Goal: Navigation & Orientation: Find specific page/section

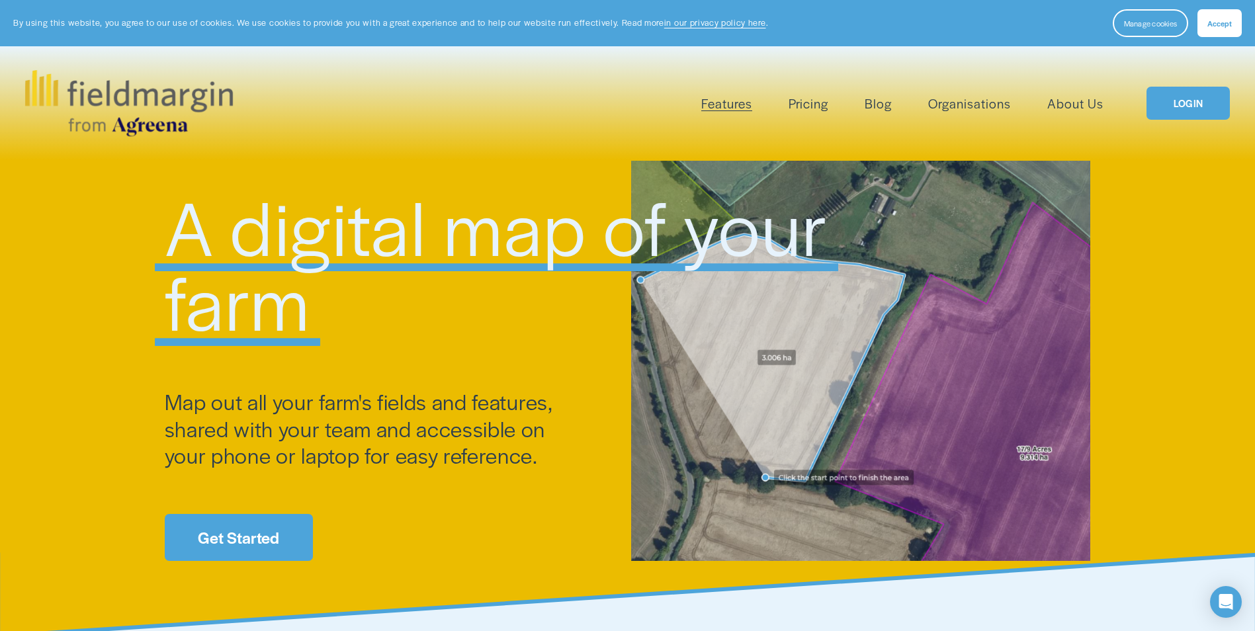
click at [1191, 103] on link "LOGIN" at bounding box center [1188, 104] width 83 height 34
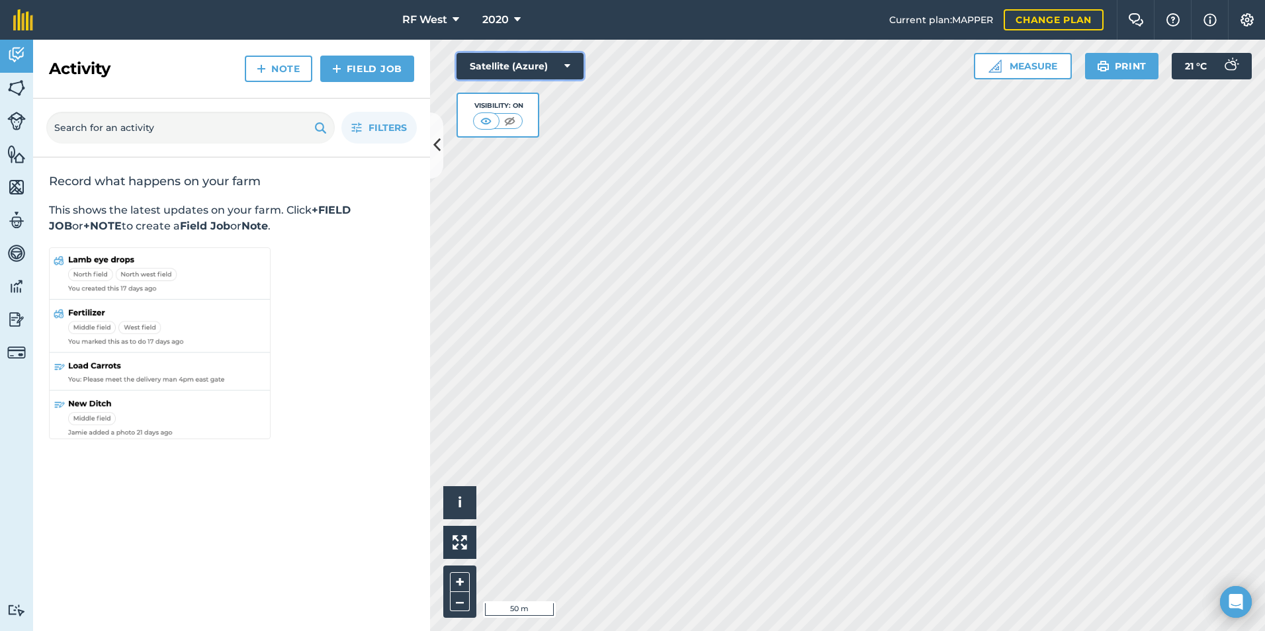
click at [570, 68] on icon at bounding box center [567, 66] width 6 height 13
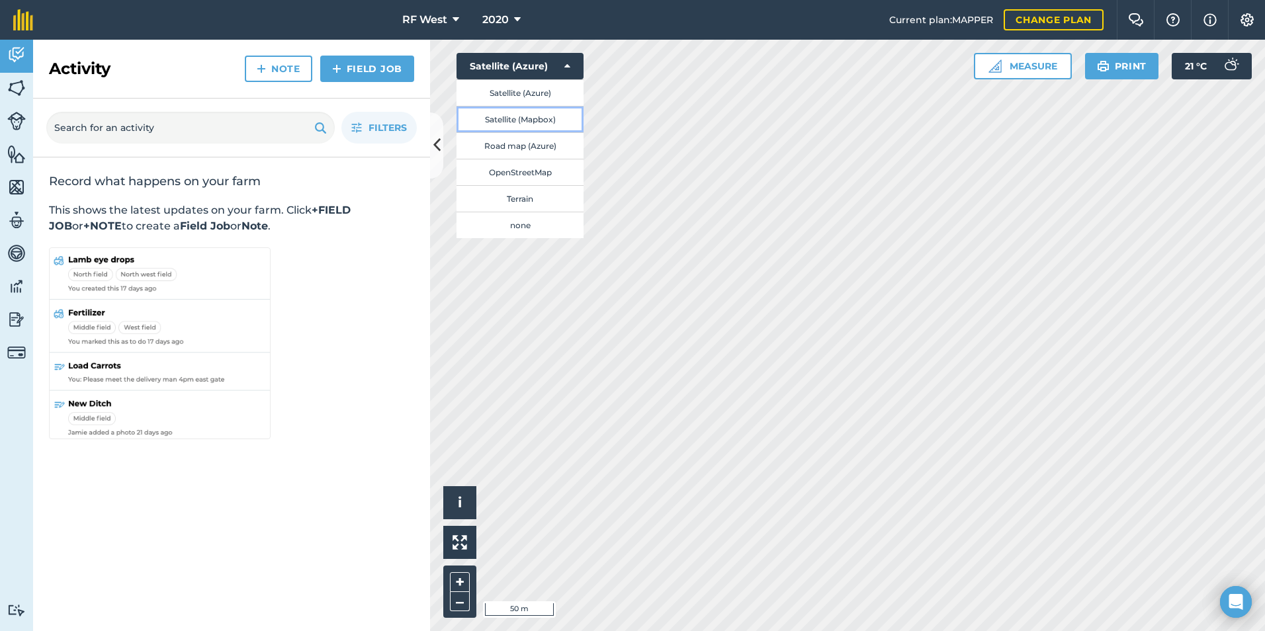
click at [547, 119] on button "Satellite (Mapbox)" at bounding box center [520, 119] width 127 height 26
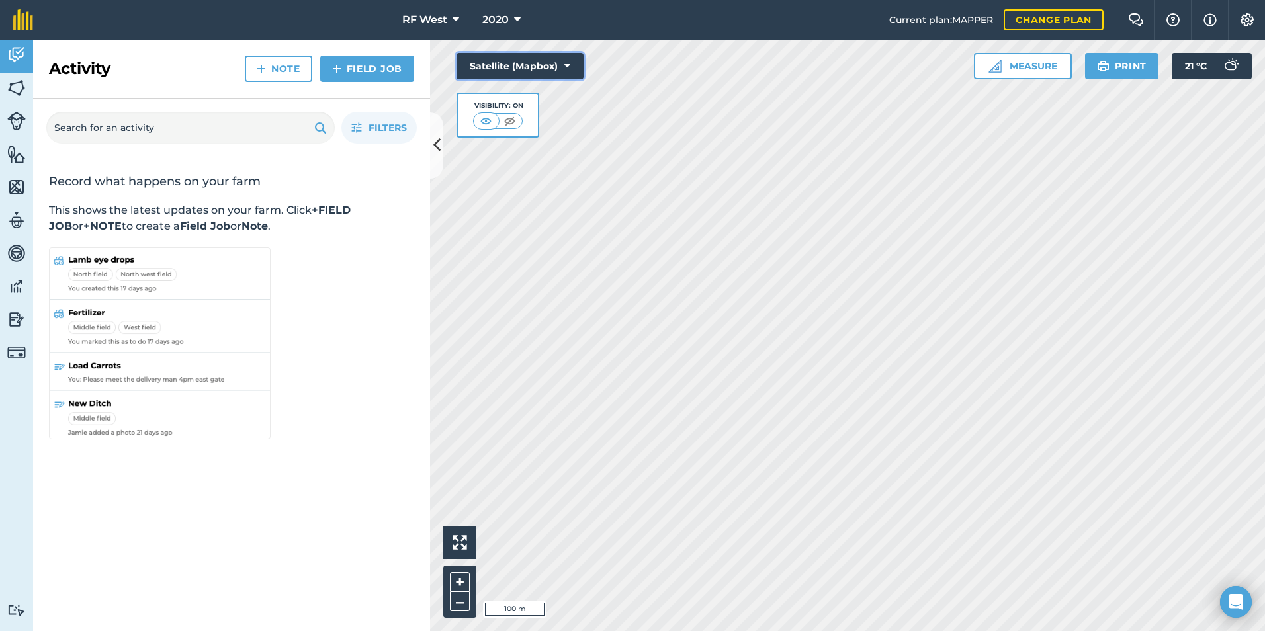
click at [564, 68] on icon at bounding box center [567, 66] width 6 height 13
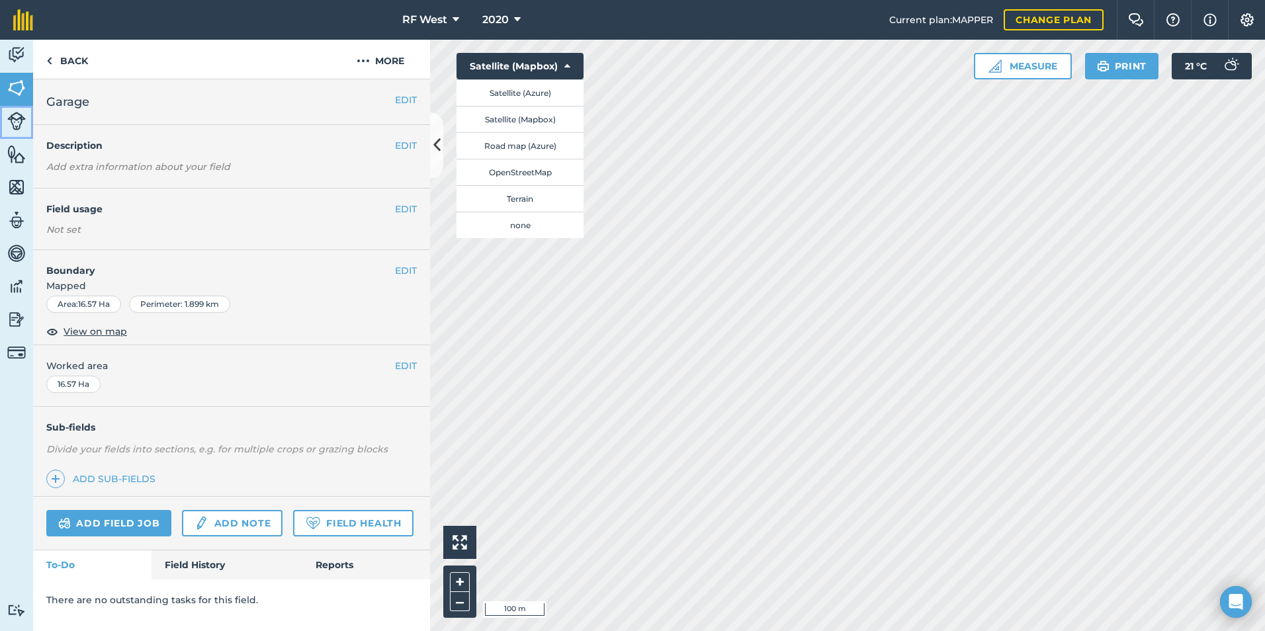
click at [16, 118] on img at bounding box center [16, 121] width 19 height 19
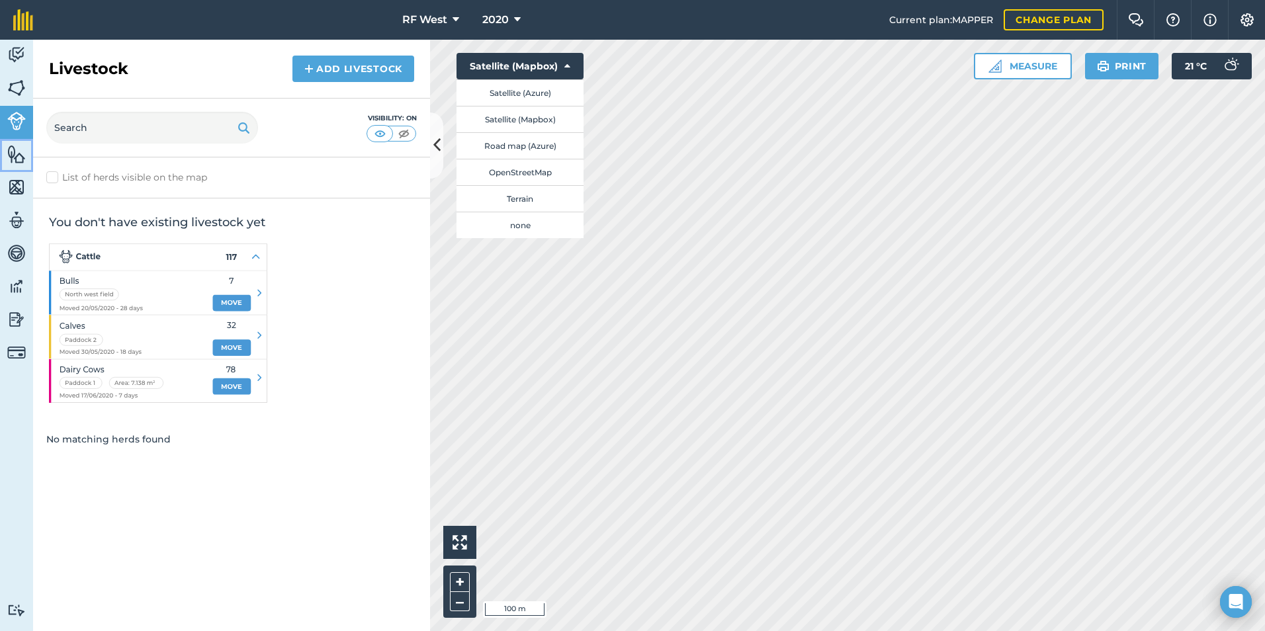
click at [26, 156] on link "Features" at bounding box center [16, 155] width 33 height 33
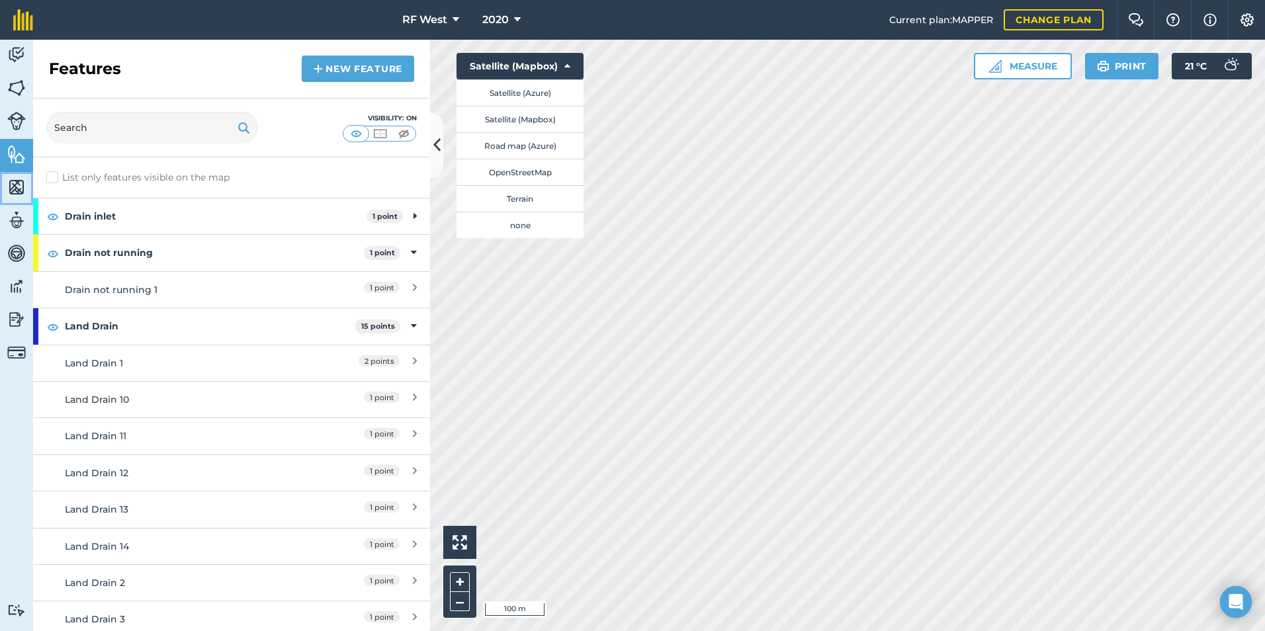
click at [26, 185] on link "Maps" at bounding box center [16, 188] width 33 height 33
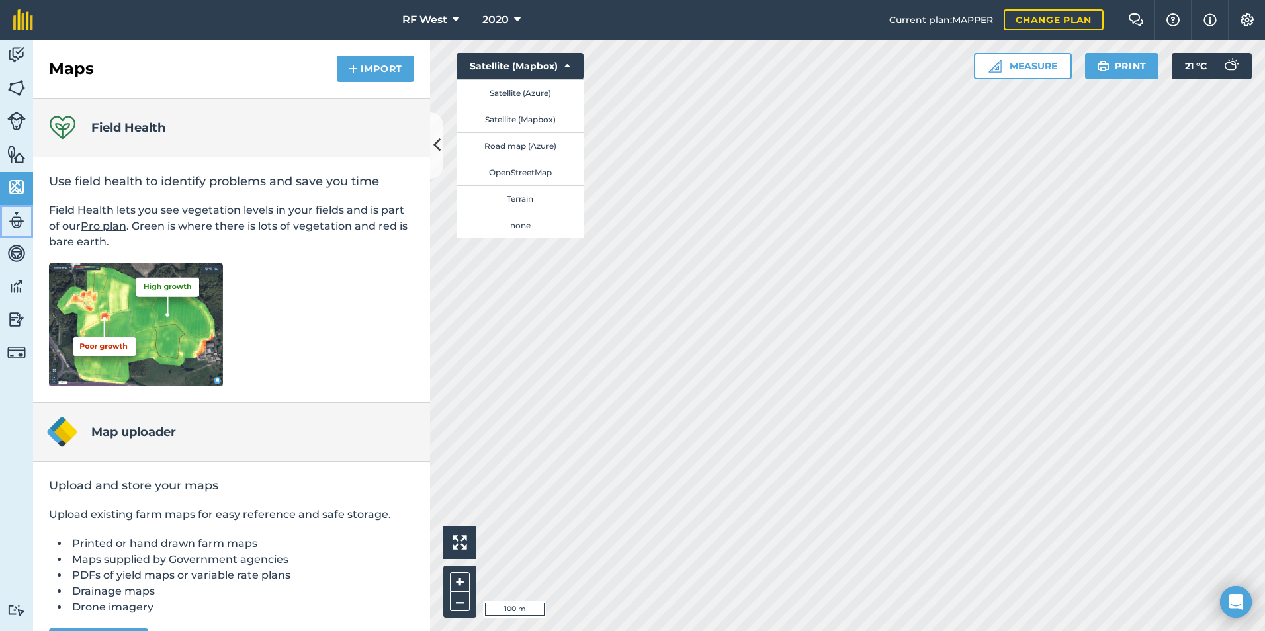
click at [19, 219] on img at bounding box center [16, 220] width 19 height 20
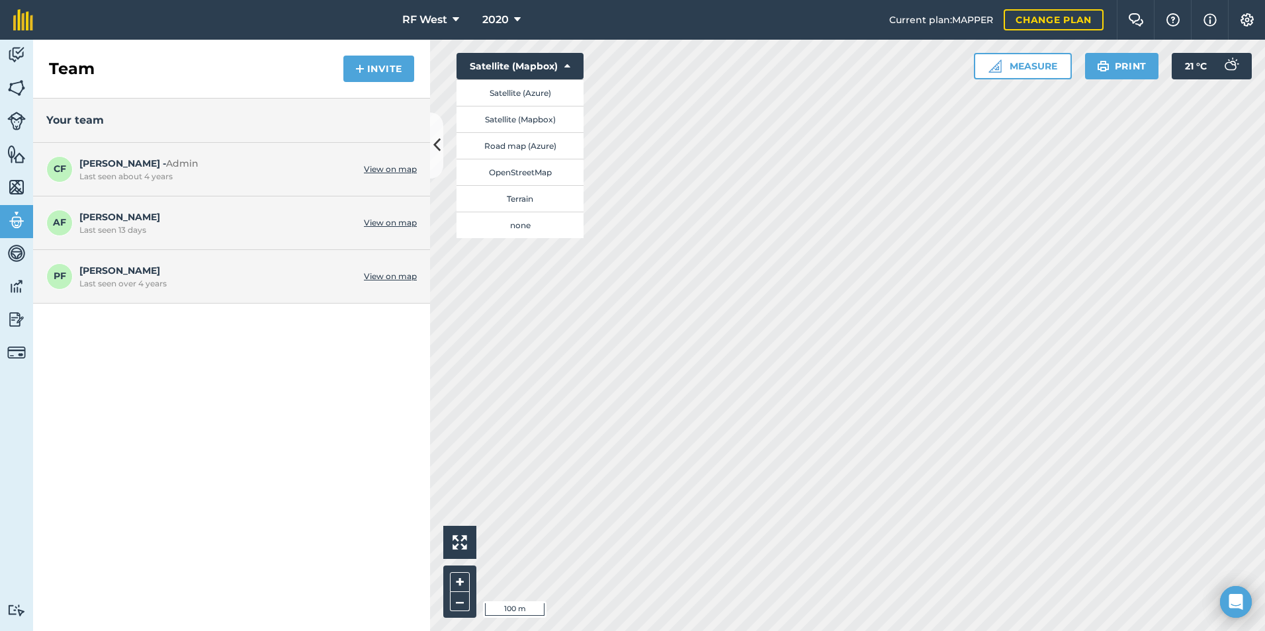
click at [64, 167] on span "CF" at bounding box center [59, 169] width 26 height 26
click at [71, 170] on span "CF" at bounding box center [59, 169] width 26 height 26
drag, startPoint x: 71, startPoint y: 170, endPoint x: 131, endPoint y: 155, distance: 62.1
click at [131, 155] on div "CF Charlie F - Admin Last seen about 4 years View on map" at bounding box center [231, 170] width 397 height 54
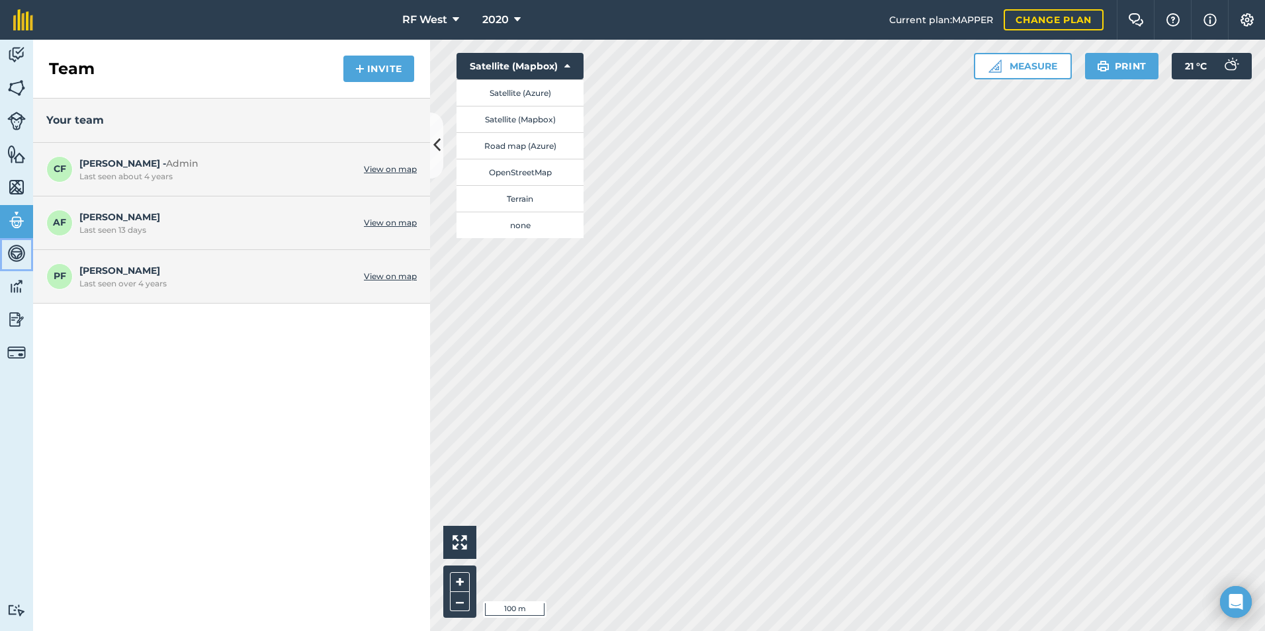
click at [21, 259] on img at bounding box center [16, 253] width 19 height 20
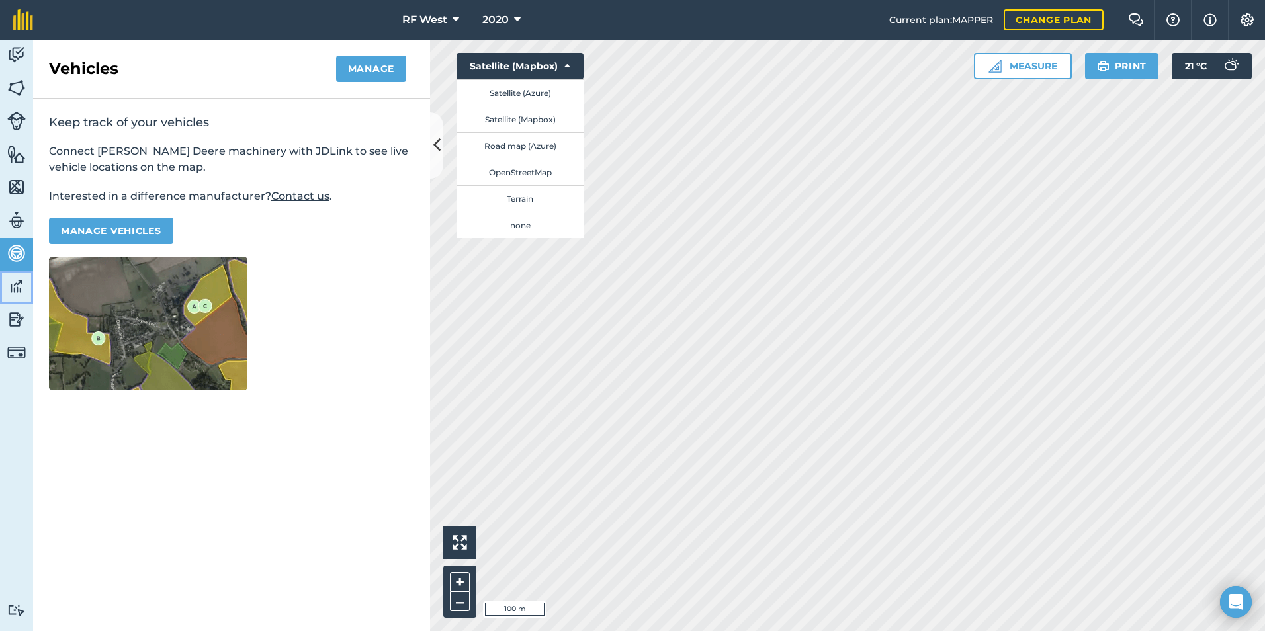
click at [21, 285] on img at bounding box center [16, 287] width 19 height 20
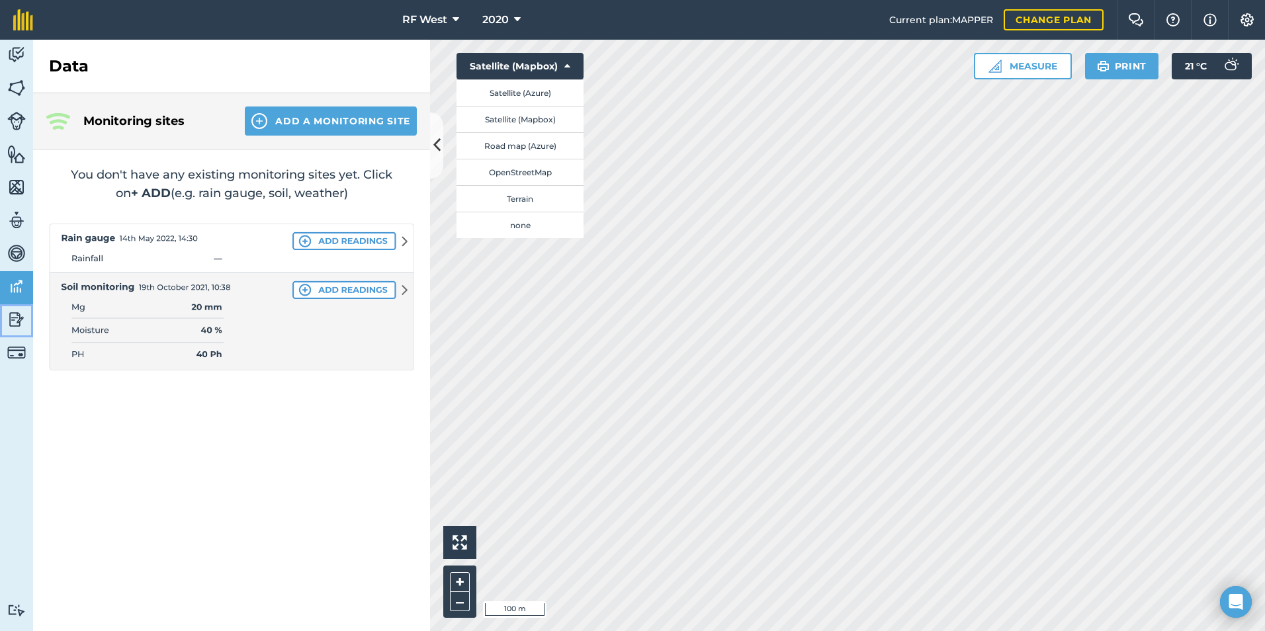
click at [15, 316] on img at bounding box center [16, 320] width 19 height 20
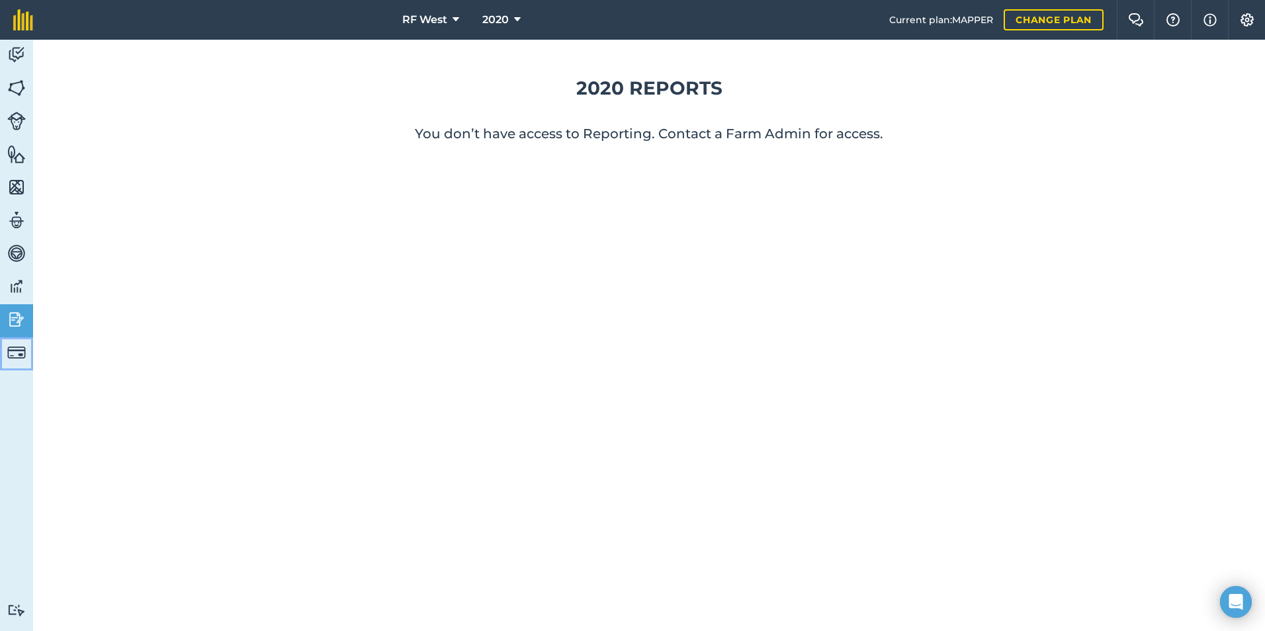
click at [13, 352] on img at bounding box center [16, 352] width 19 height 19
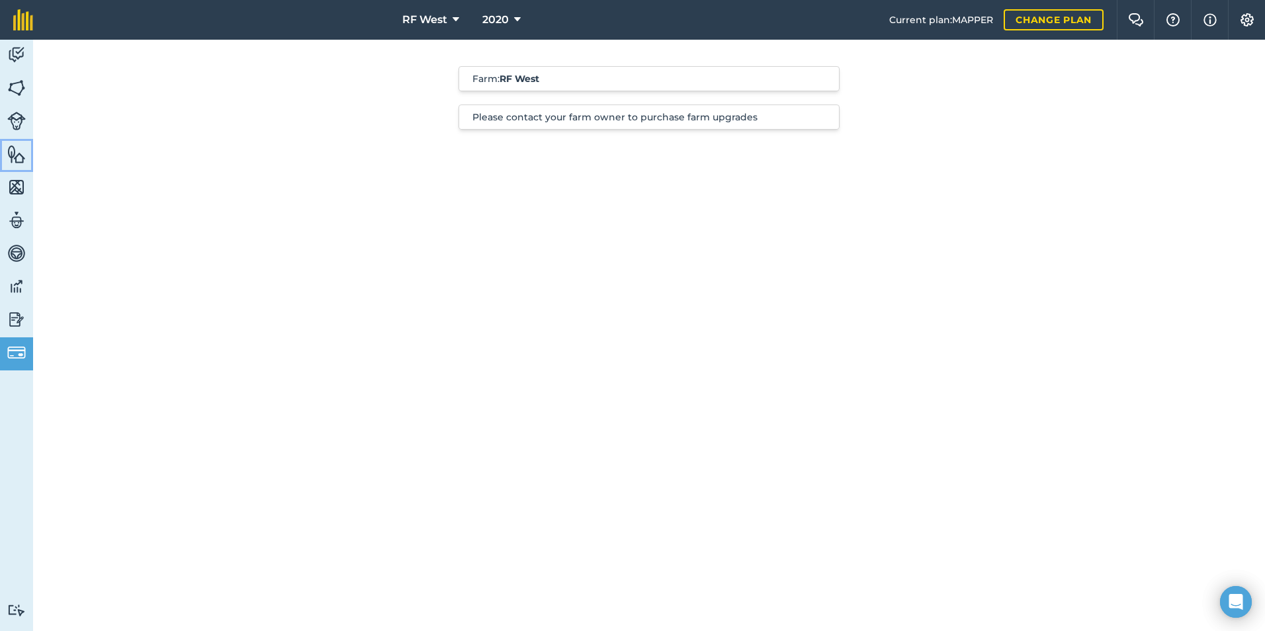
click at [17, 155] on img at bounding box center [16, 154] width 19 height 20
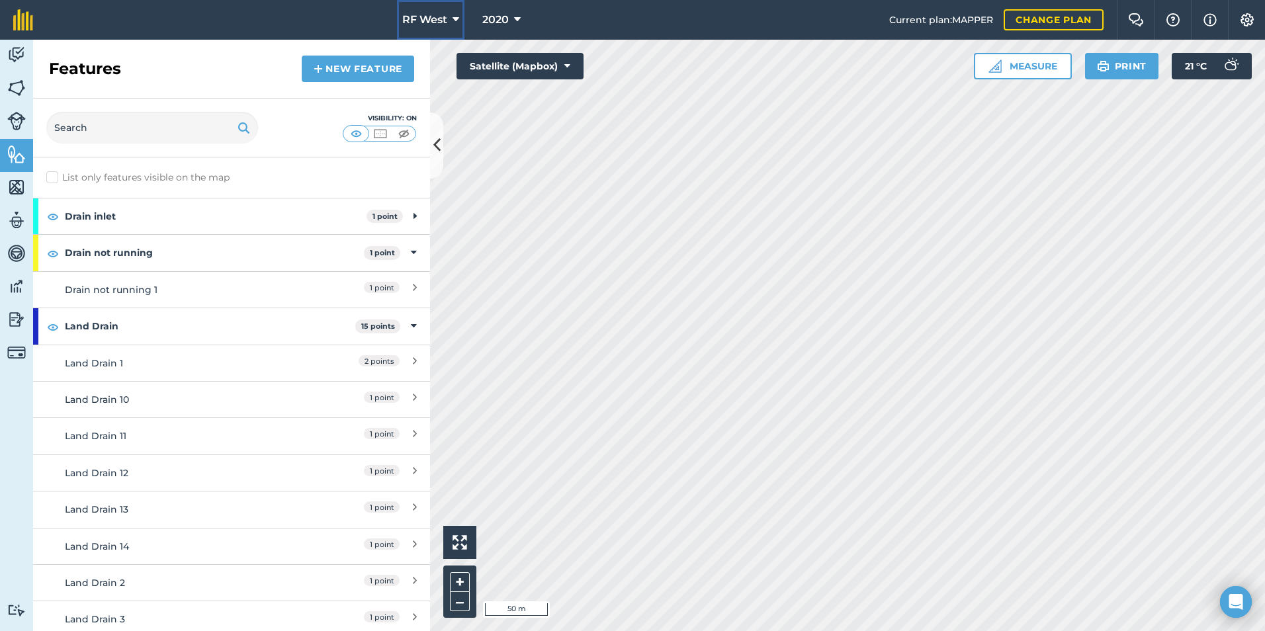
click at [455, 22] on icon at bounding box center [456, 20] width 7 height 16
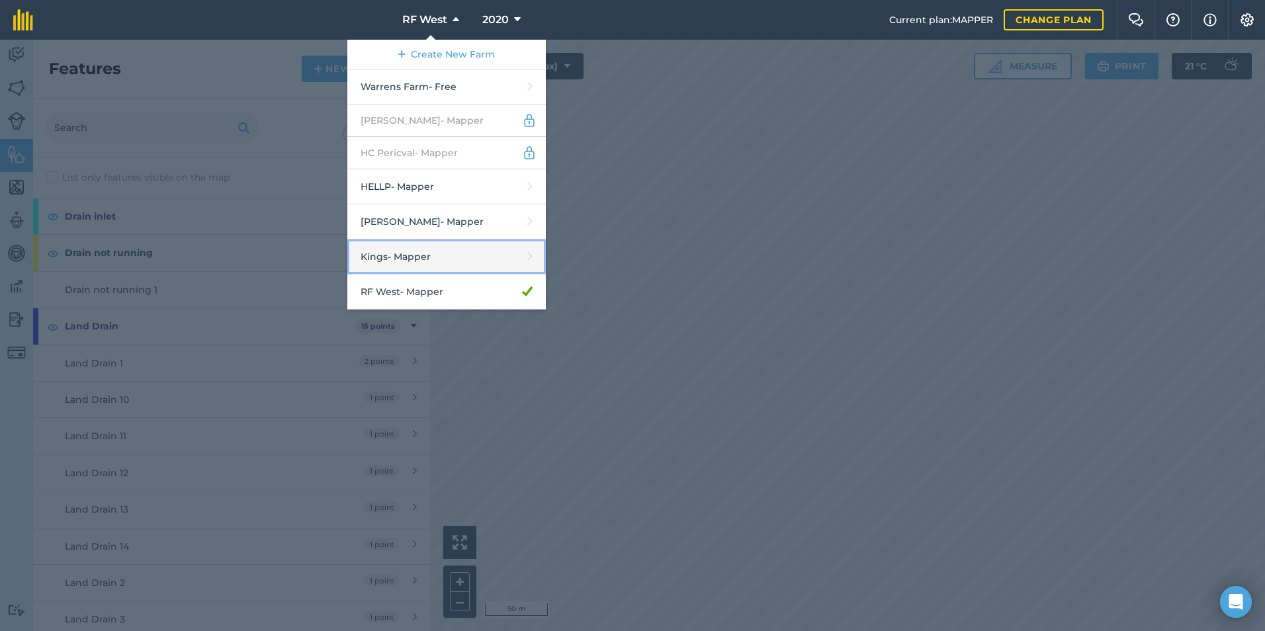
click at [414, 251] on link "Kings - Mapper" at bounding box center [446, 257] width 198 height 35
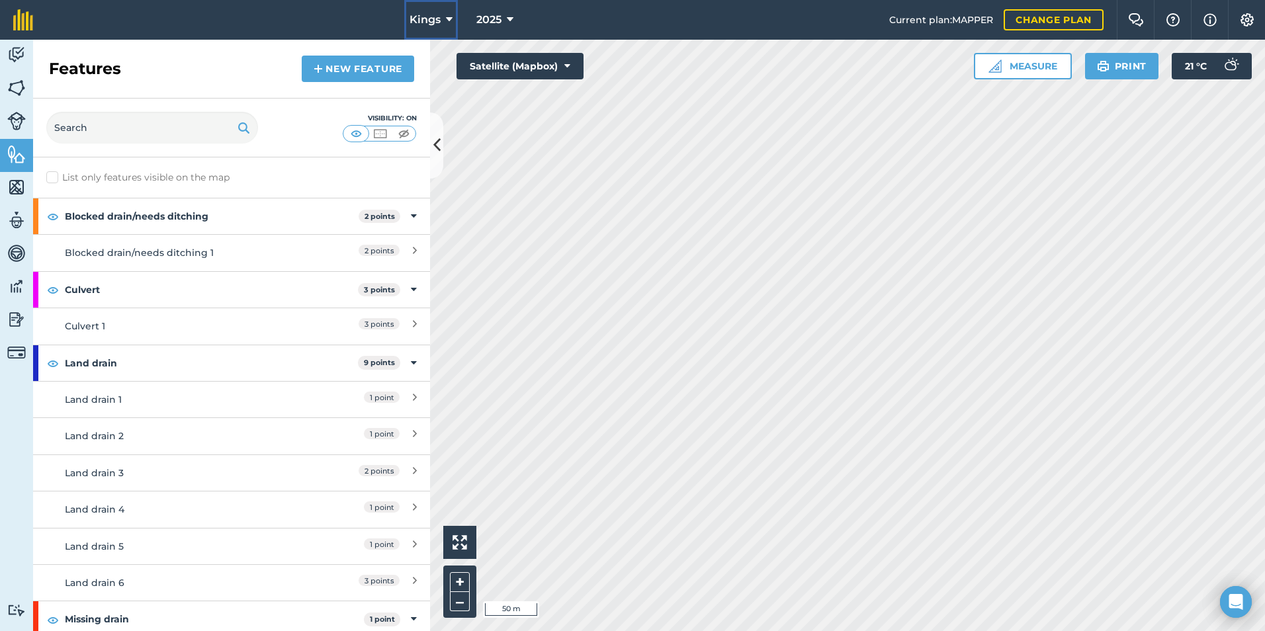
click at [446, 15] on icon at bounding box center [449, 20] width 7 height 16
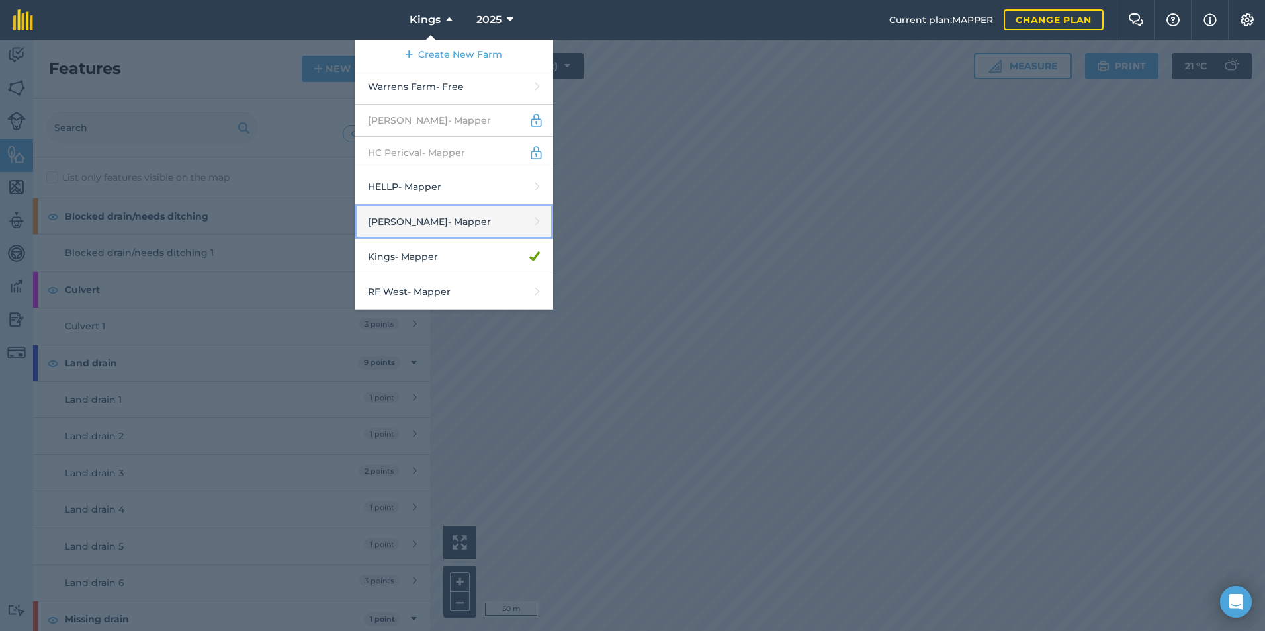
click at [431, 228] on link "JC Rayner - Mapper" at bounding box center [454, 221] width 198 height 35
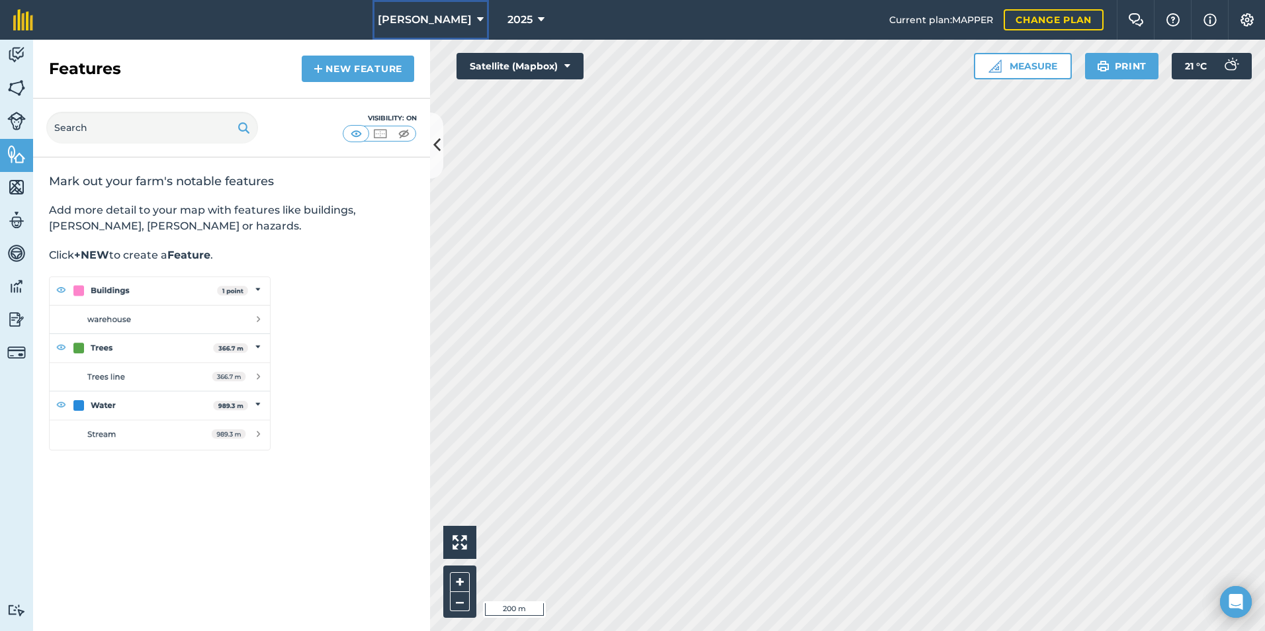
click at [455, 18] on button "JC Rayner" at bounding box center [431, 20] width 116 height 40
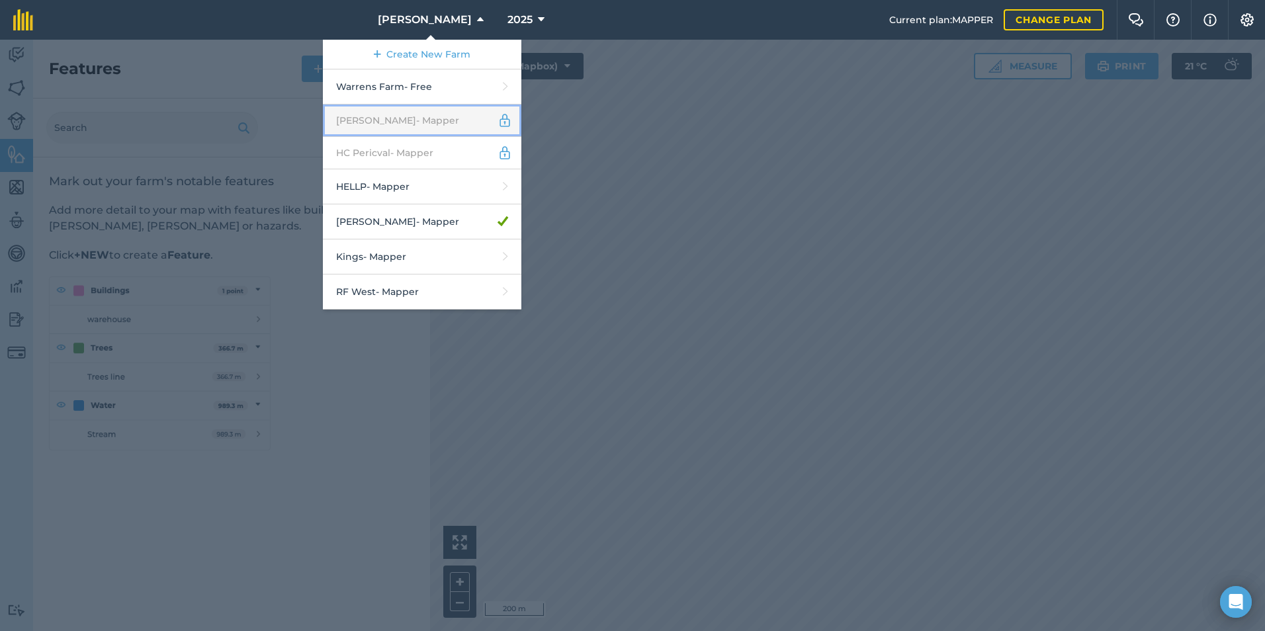
click at [455, 120] on link "H.J Fairs - Mapper" at bounding box center [422, 121] width 198 height 32
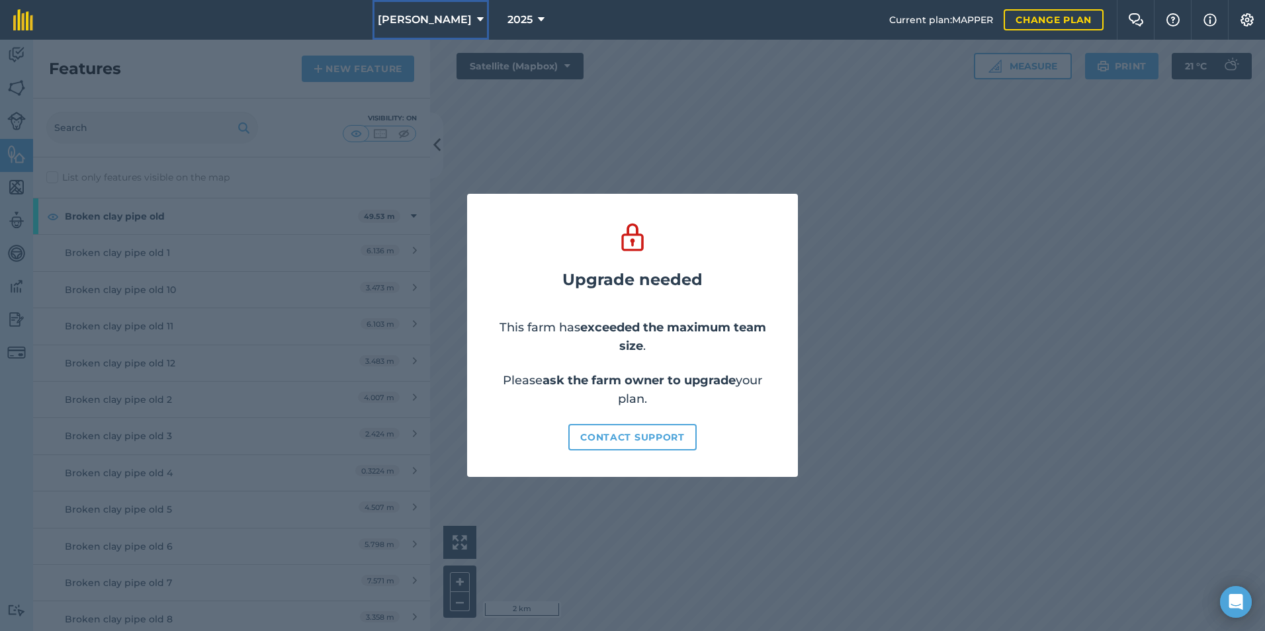
click at [477, 19] on icon at bounding box center [480, 20] width 7 height 16
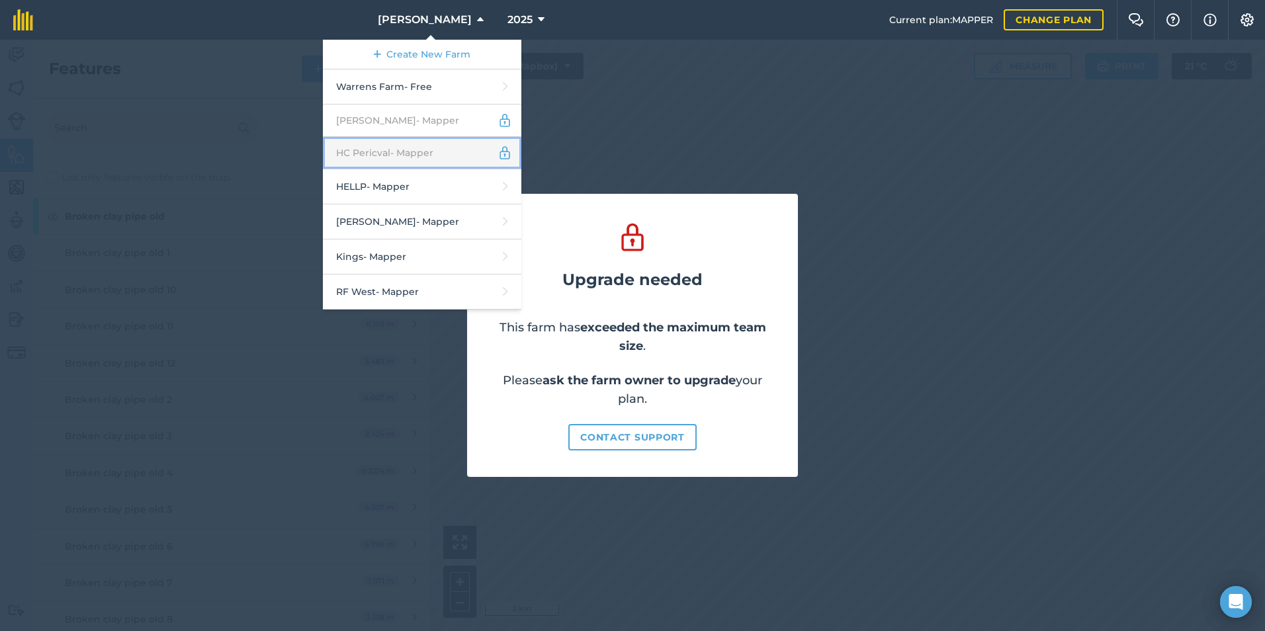
click at [465, 146] on link "HC Pericval - Mapper" at bounding box center [422, 153] width 198 height 32
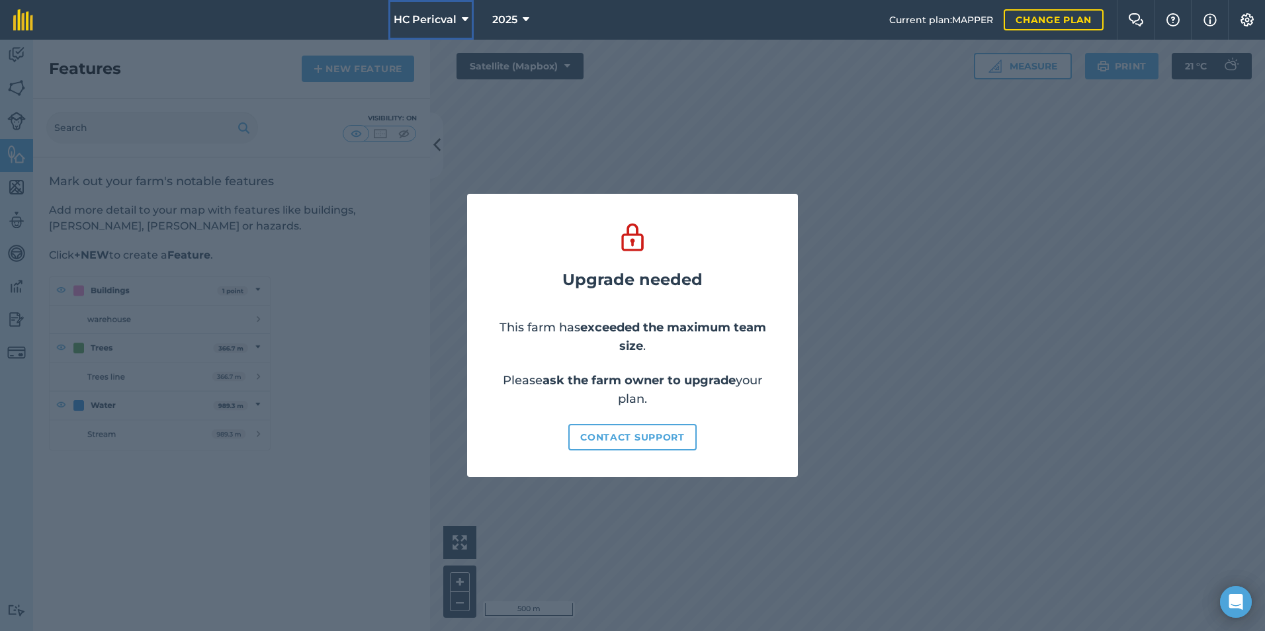
click at [439, 20] on span "HC Pericval" at bounding box center [425, 20] width 63 height 16
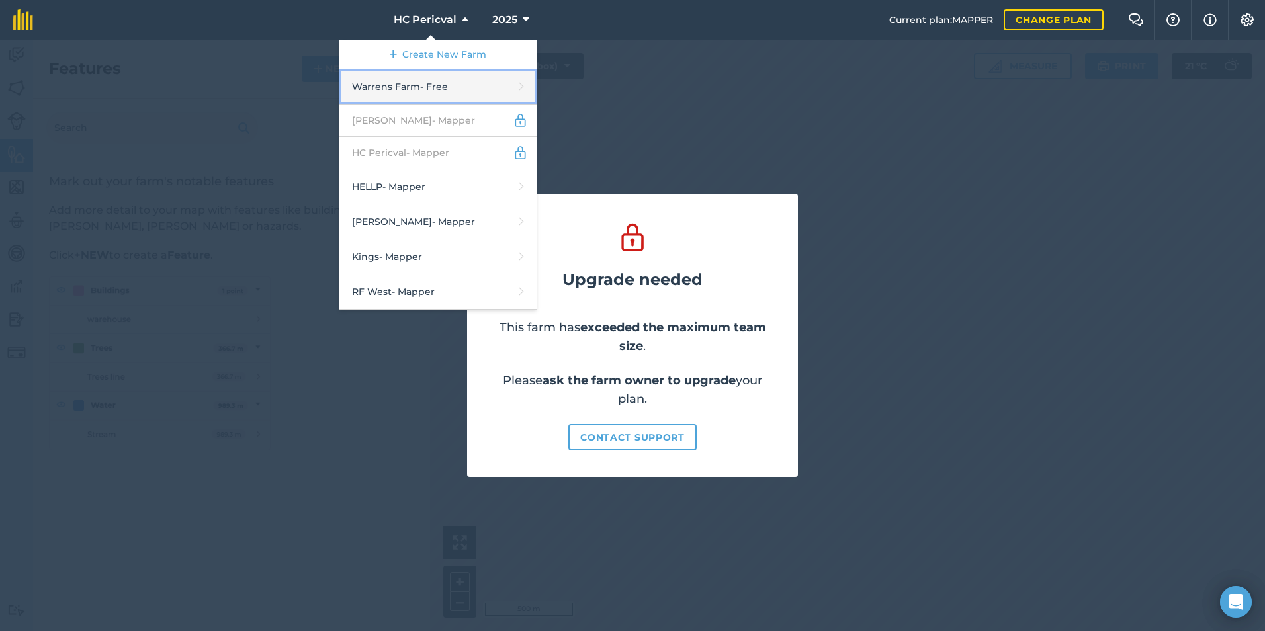
click at [439, 83] on link "Warrens Farm - Free" at bounding box center [438, 86] width 198 height 35
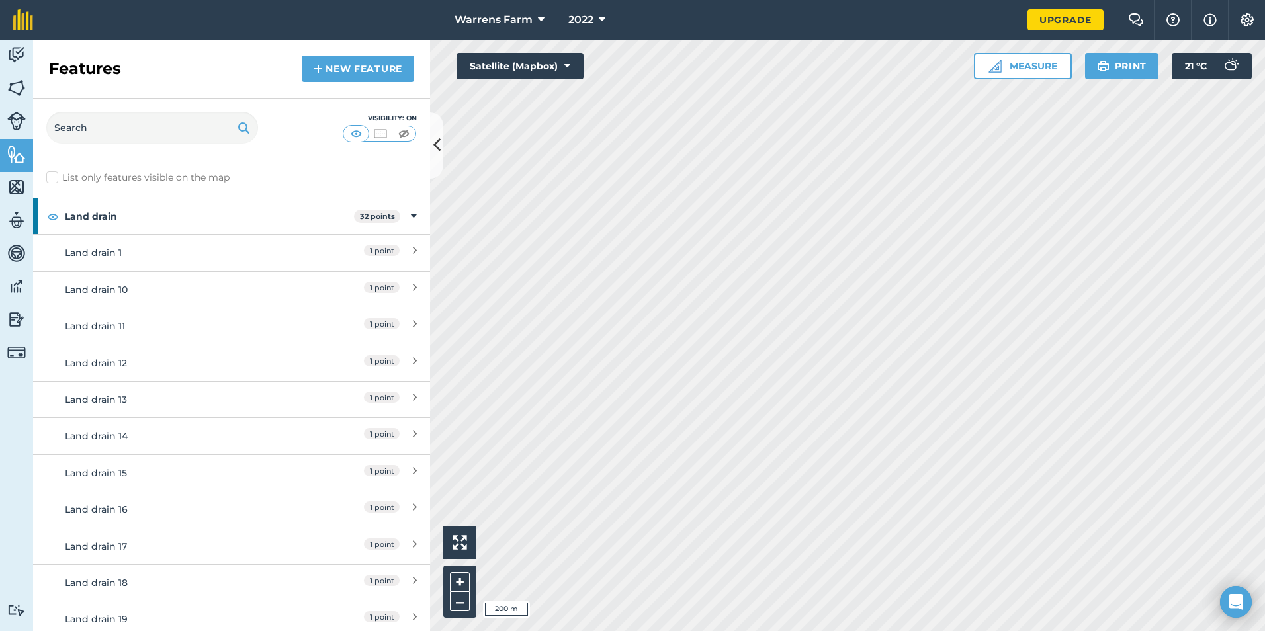
click at [515, 631] on html "Warrens Farm 2022 Upgrade Farm Chat Help Info Settings Map printing is not avai…" at bounding box center [632, 315] width 1265 height 631
click at [1067, 19] on link "Upgrade" at bounding box center [1066, 19] width 76 height 21
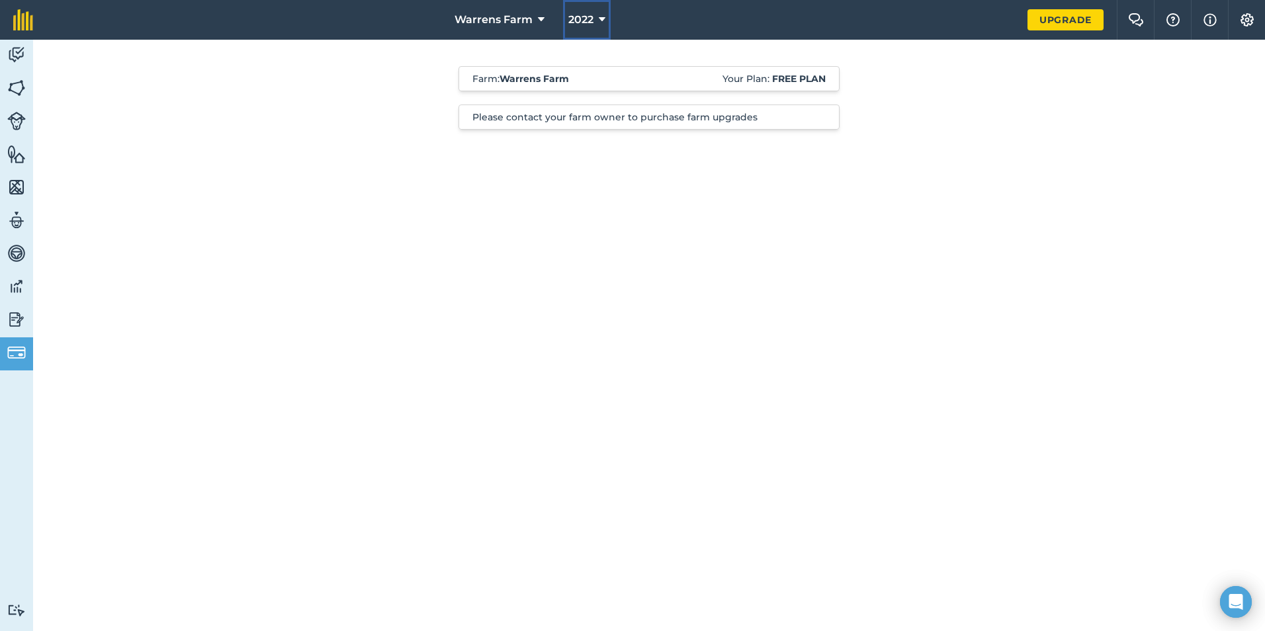
click at [599, 17] on icon at bounding box center [602, 20] width 7 height 16
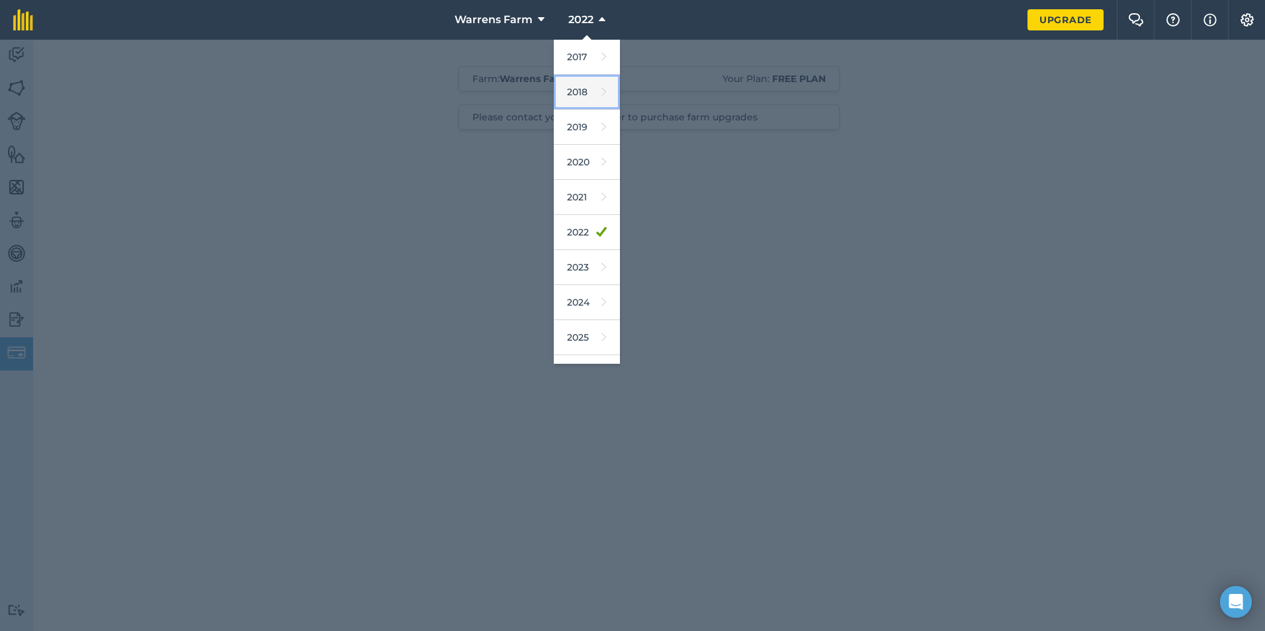
click at [582, 82] on link "2018" at bounding box center [587, 92] width 66 height 35
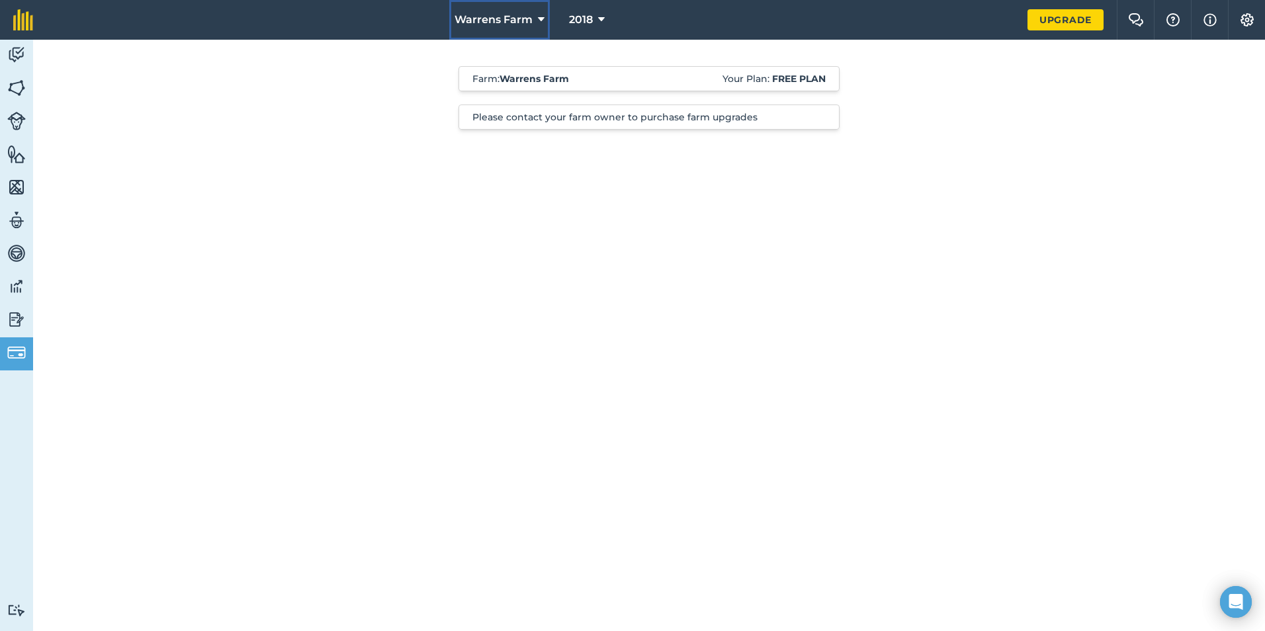
click at [538, 19] on icon at bounding box center [541, 20] width 7 height 16
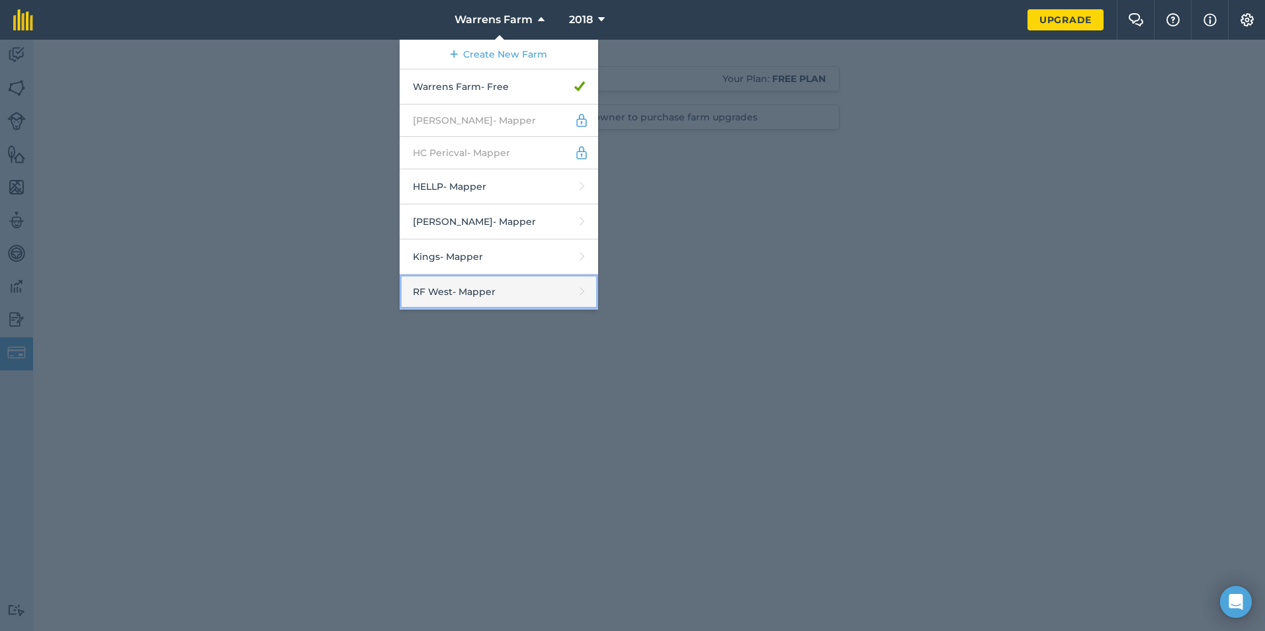
click at [517, 289] on link "RF West - Mapper" at bounding box center [499, 292] width 198 height 35
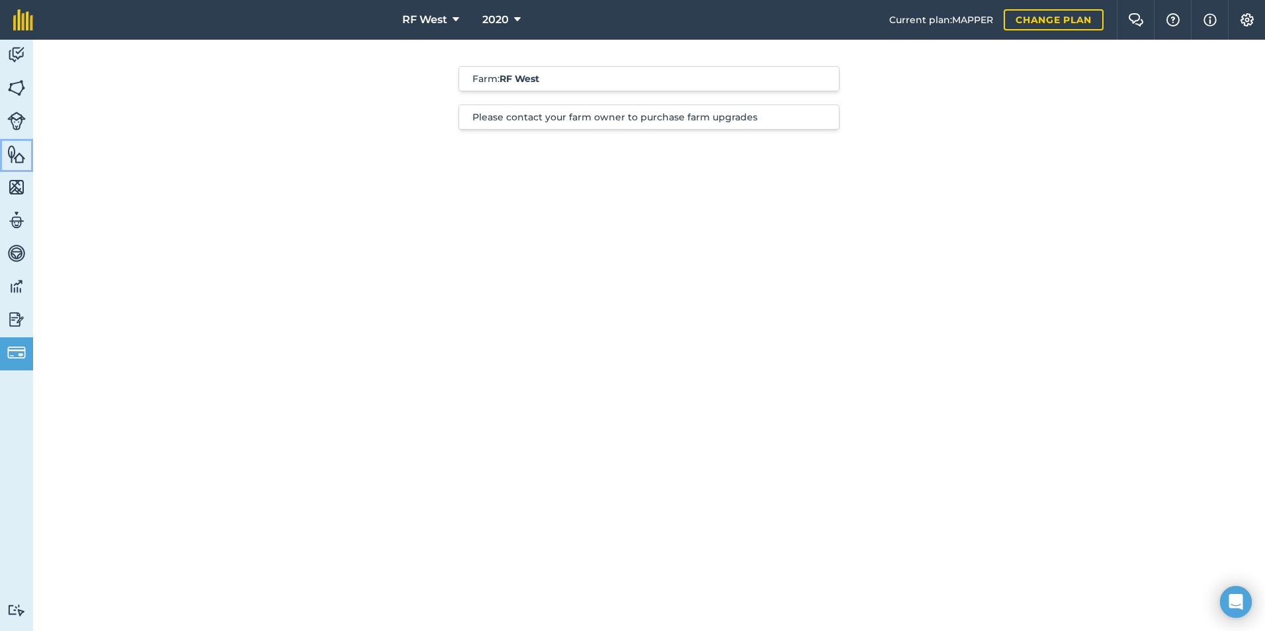
click at [15, 153] on img at bounding box center [16, 154] width 19 height 20
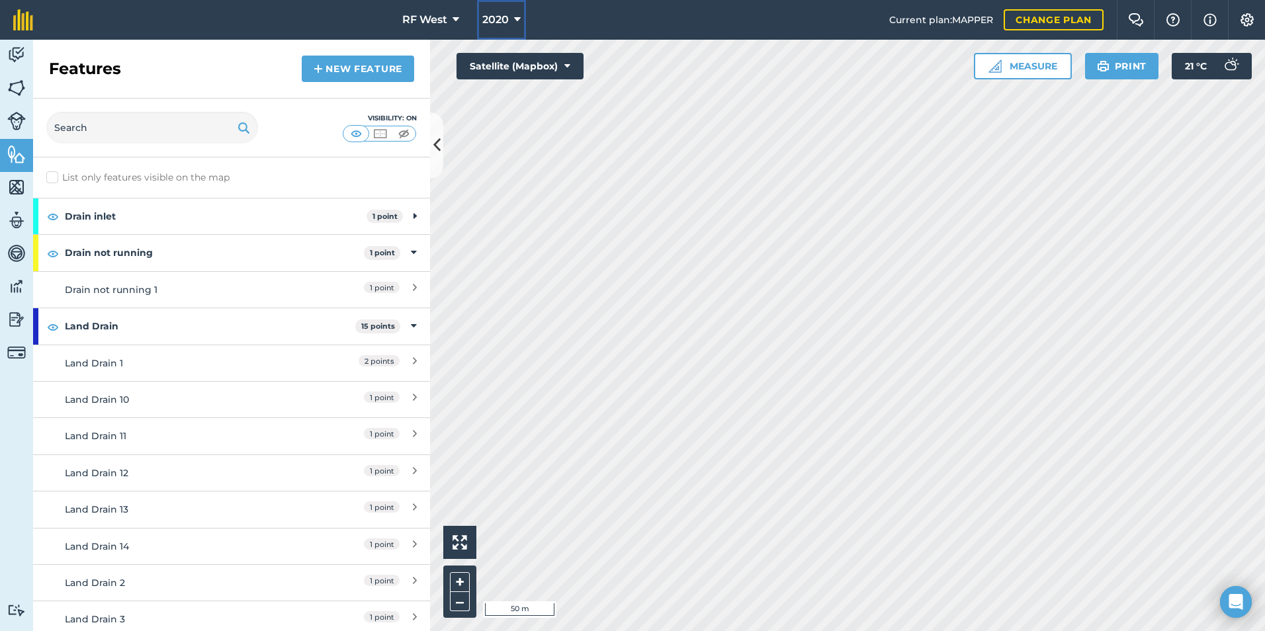
click at [514, 17] on icon at bounding box center [517, 20] width 7 height 16
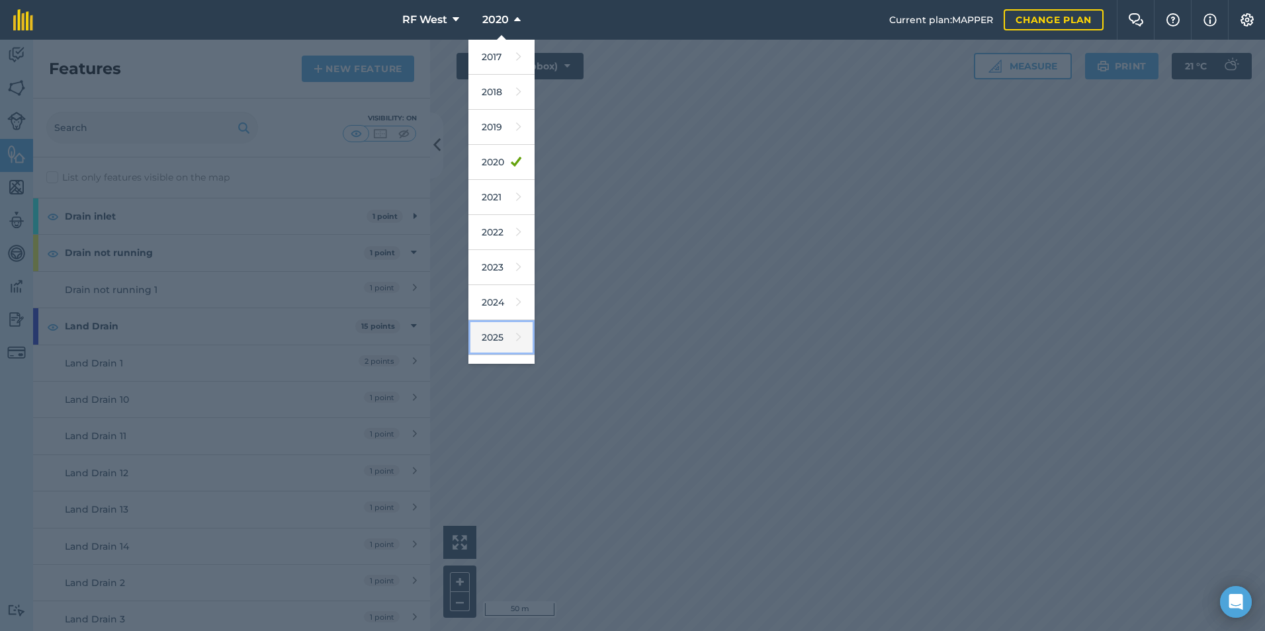
click at [479, 334] on link "2025" at bounding box center [501, 337] width 66 height 35
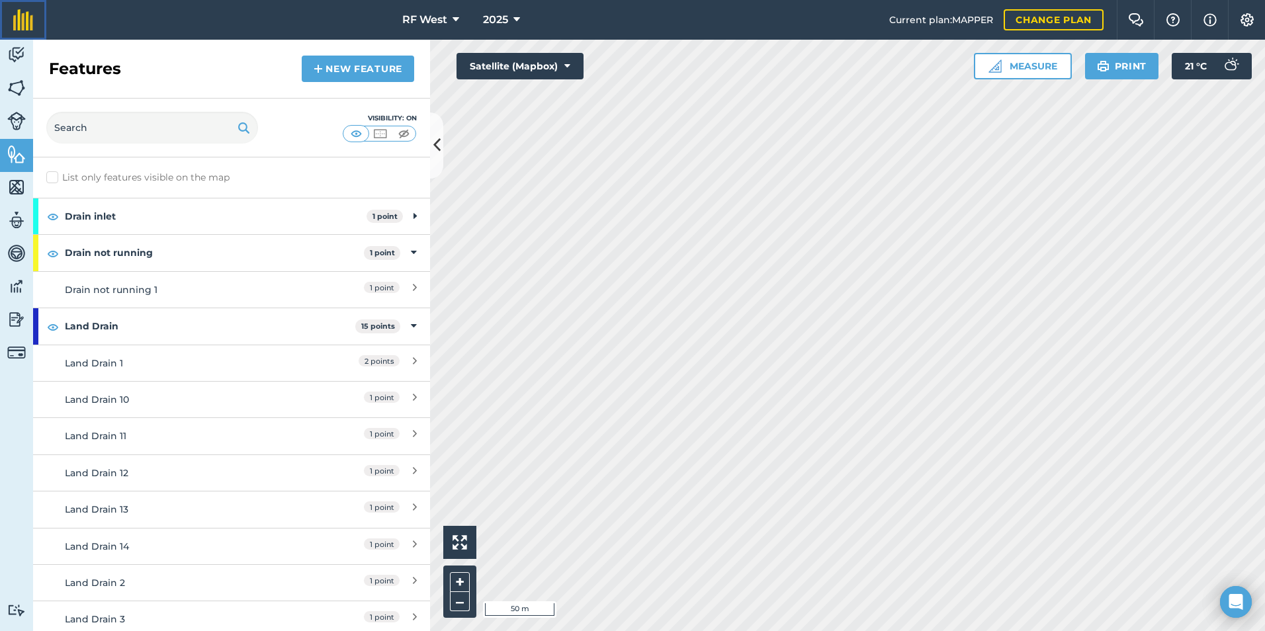
click at [26, 24] on img at bounding box center [23, 19] width 20 height 21
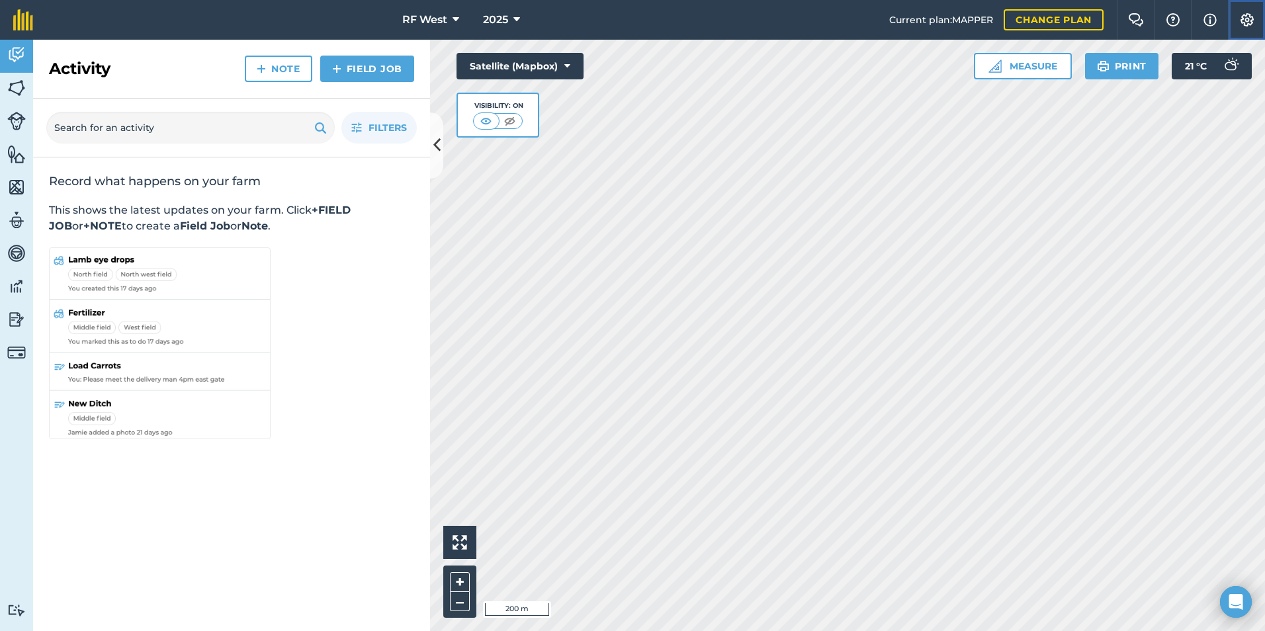
click at [1249, 15] on img at bounding box center [1247, 19] width 16 height 13
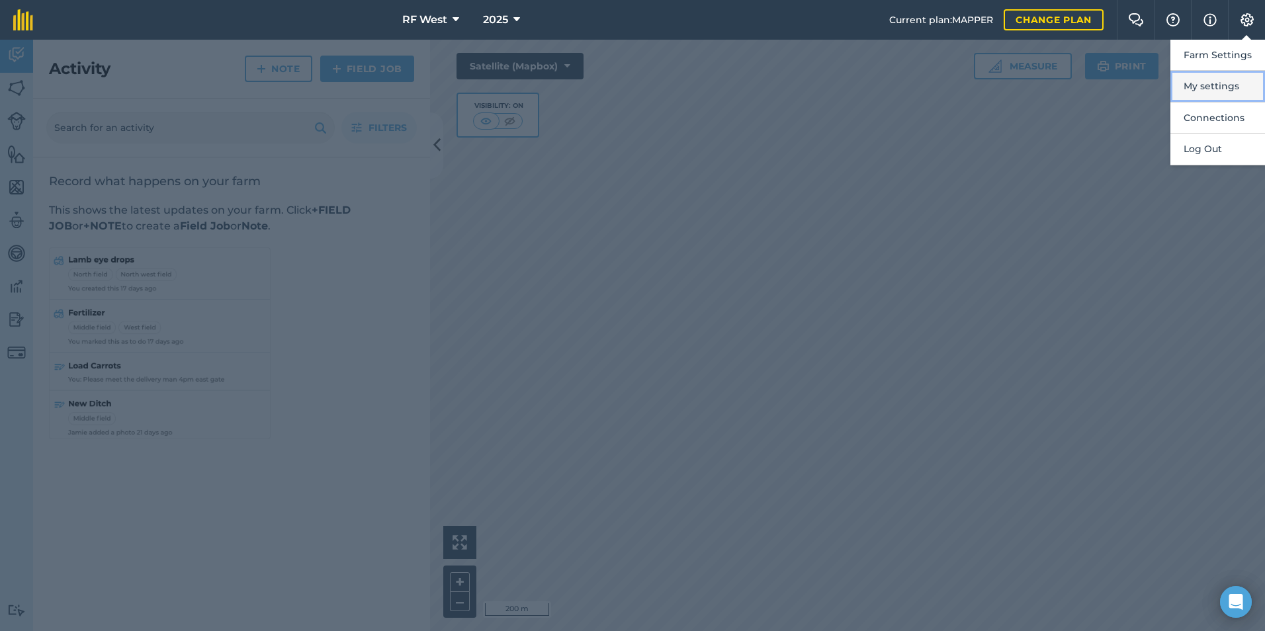
click at [1216, 81] on button "My settings" at bounding box center [1217, 86] width 95 height 31
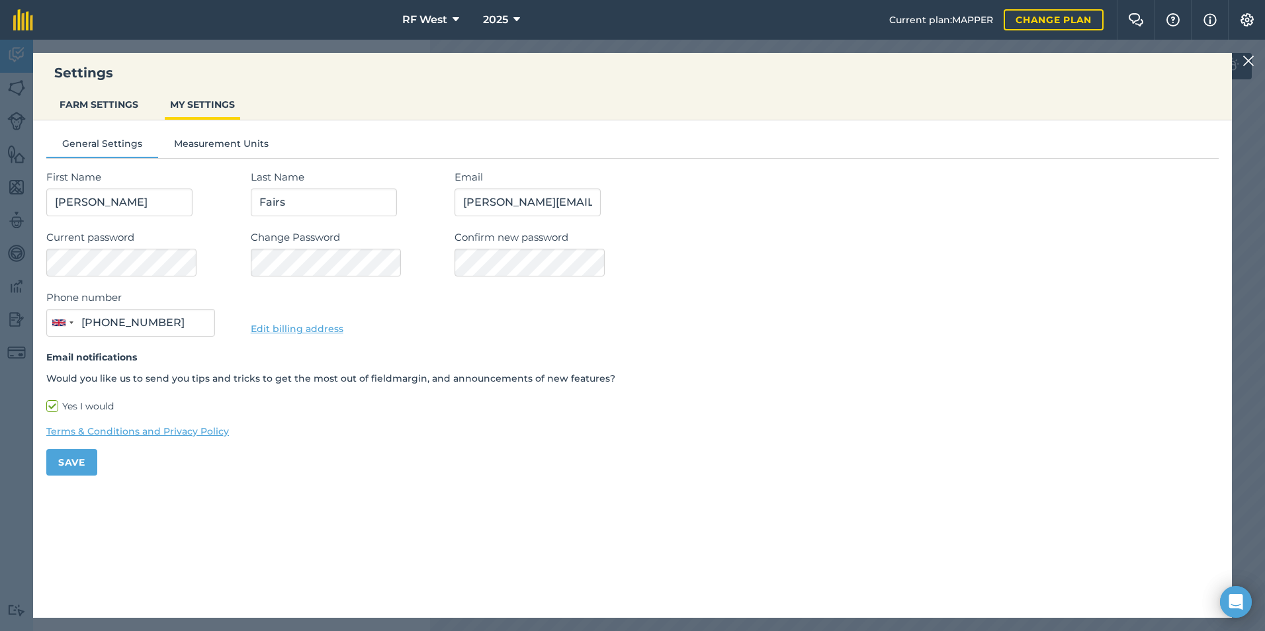
type input "07850 968927"
click at [22, 160] on div "Settings FARM SETTINGS MY SETTINGS General Settings Measurement Units First Nam…" at bounding box center [632, 336] width 1265 height 592
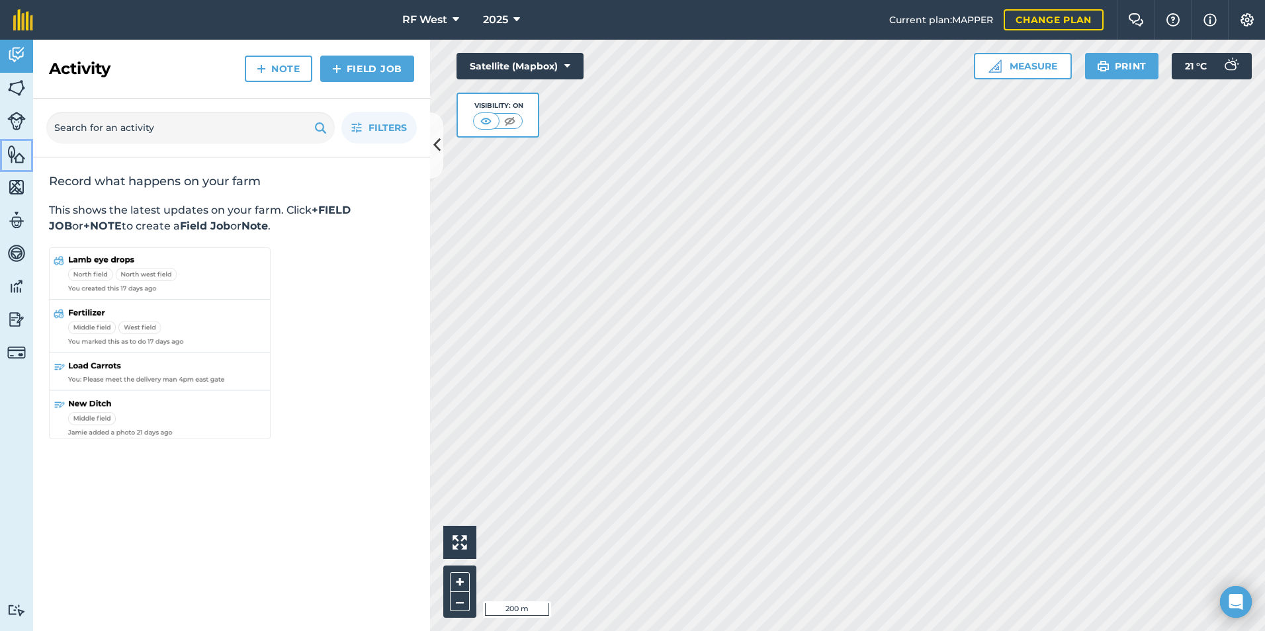
click at [11, 159] on img at bounding box center [16, 154] width 19 height 20
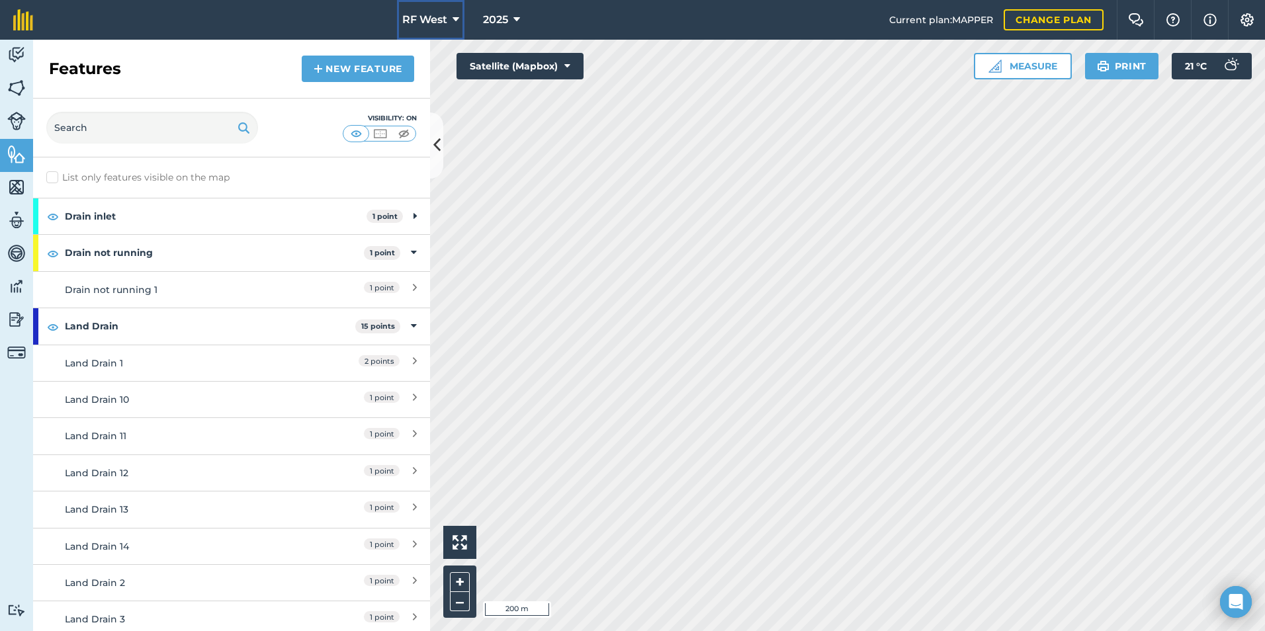
click at [450, 19] on button "RF West" at bounding box center [430, 20] width 67 height 40
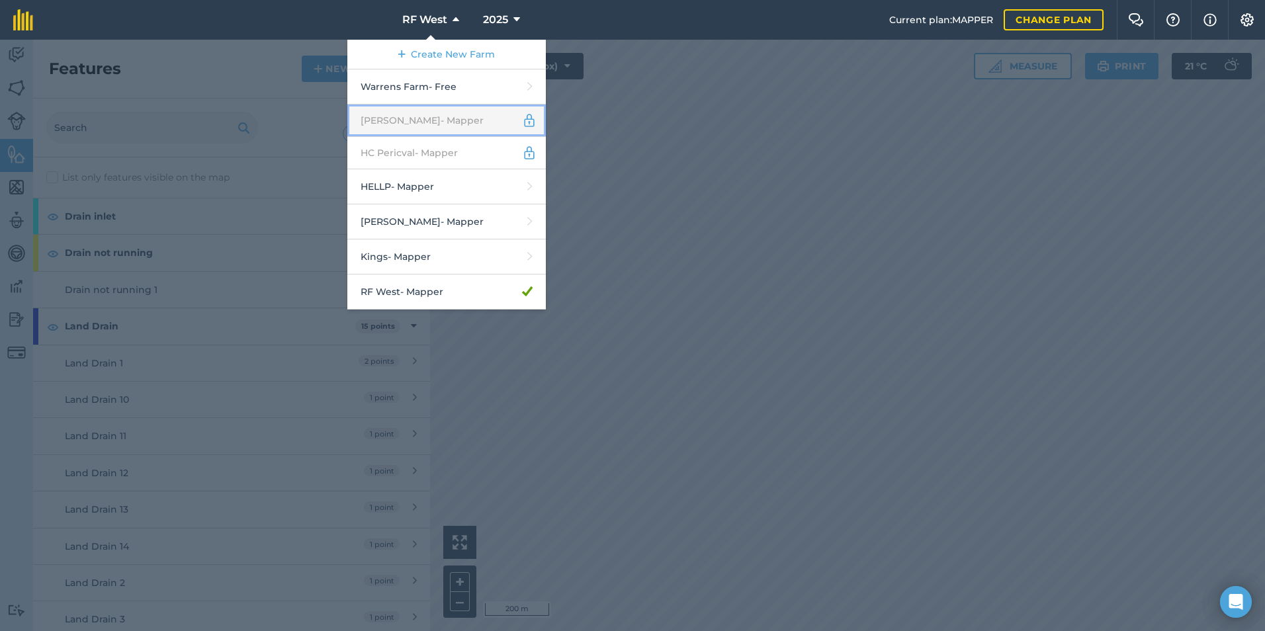
click at [439, 123] on link "H.J Fairs - Mapper" at bounding box center [446, 121] width 198 height 32
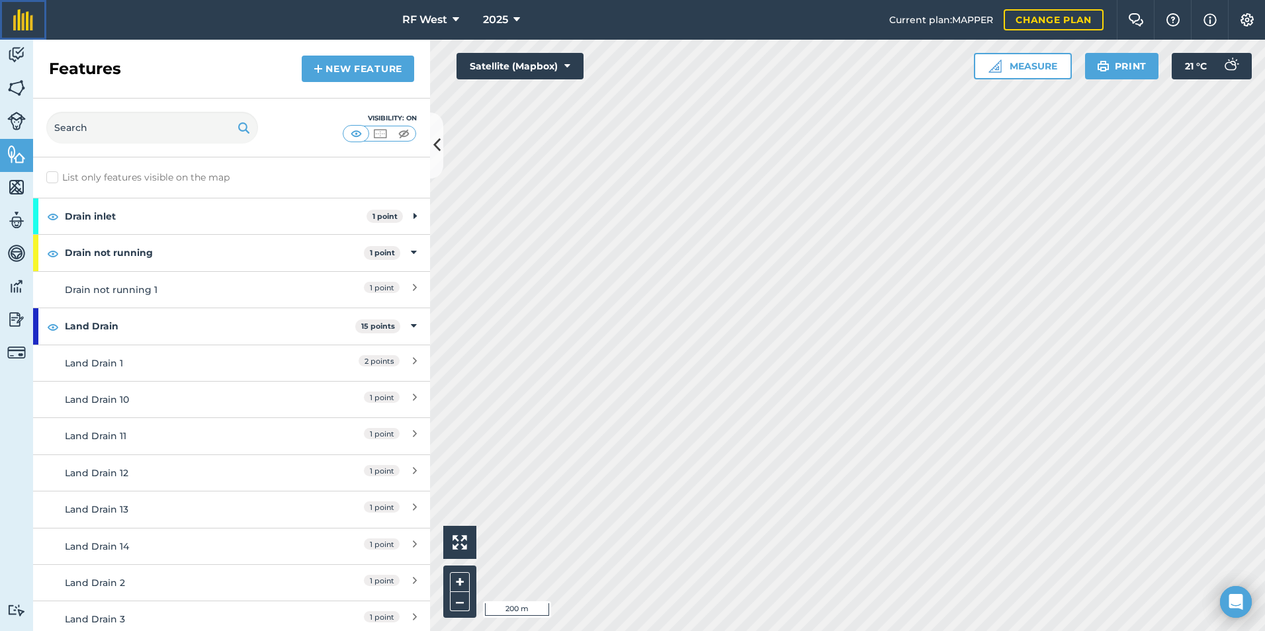
click at [19, 13] on img at bounding box center [23, 19] width 20 height 21
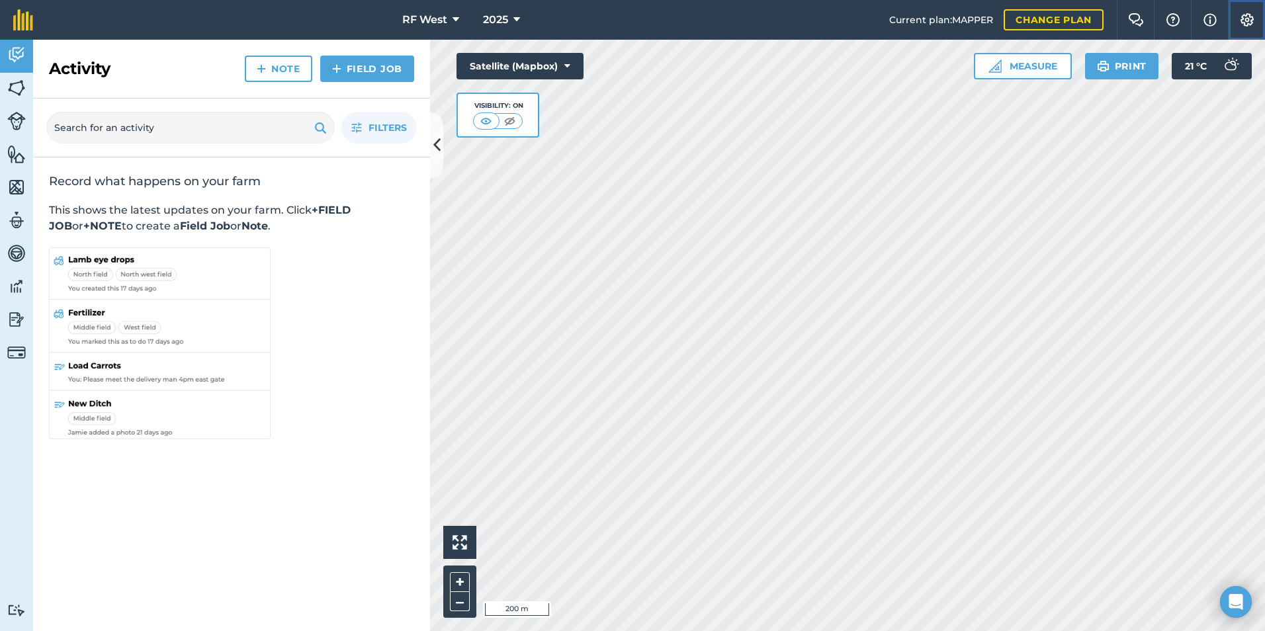
click at [1247, 22] on img at bounding box center [1247, 19] width 16 height 13
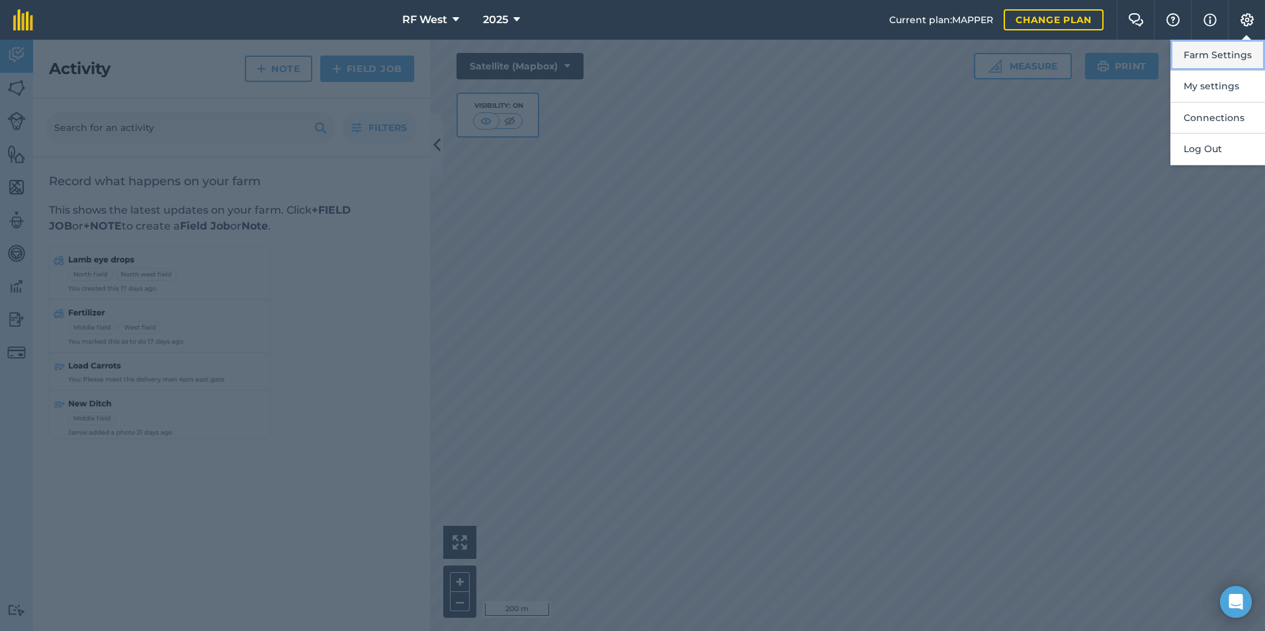
click at [1200, 56] on button "Farm Settings" at bounding box center [1217, 55] width 95 height 31
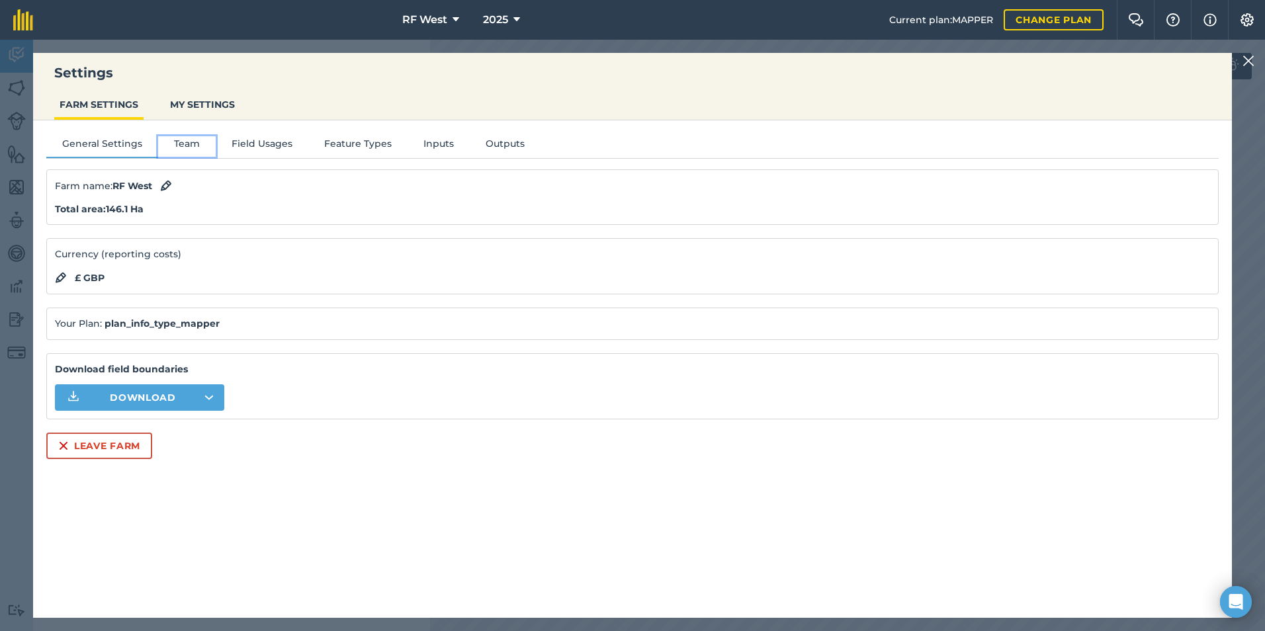
click at [181, 142] on button "Team" at bounding box center [187, 146] width 58 height 20
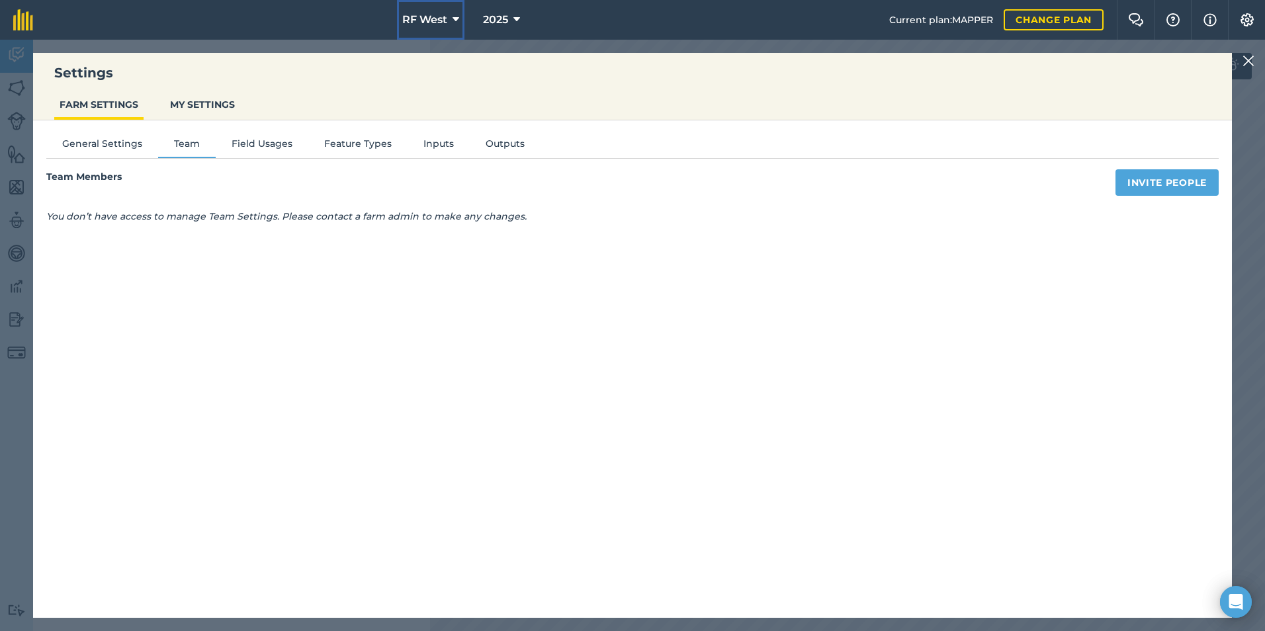
click at [453, 18] on icon at bounding box center [456, 20] width 7 height 16
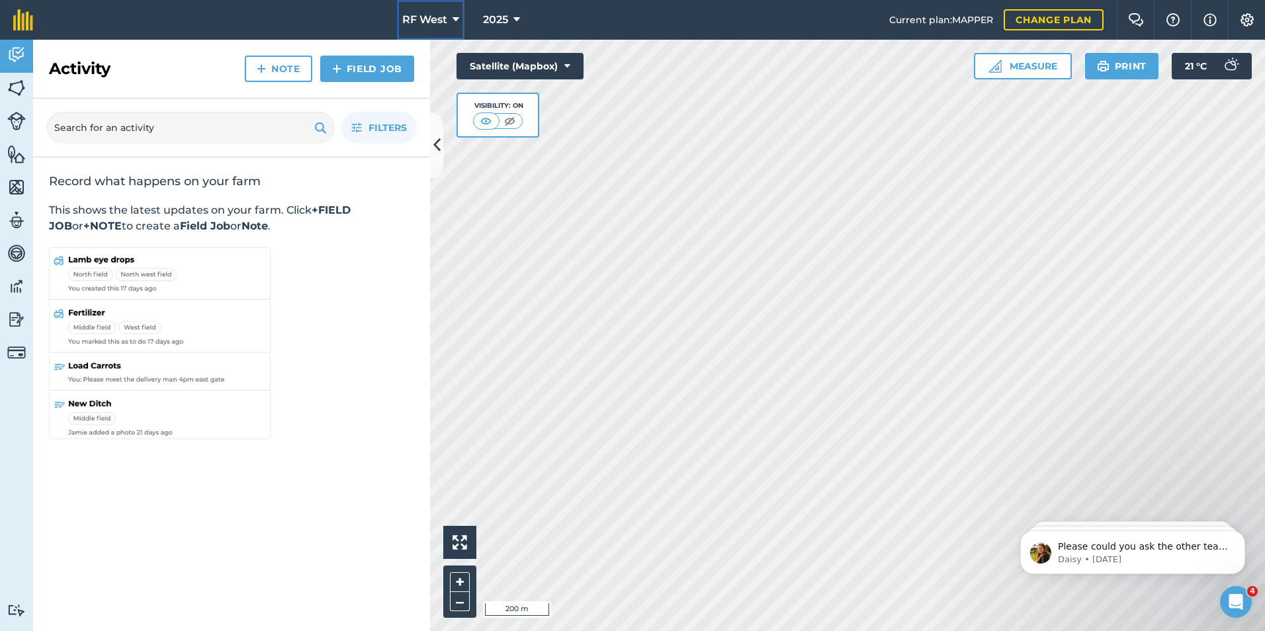
click at [428, 17] on span "RF West" at bounding box center [424, 20] width 45 height 16
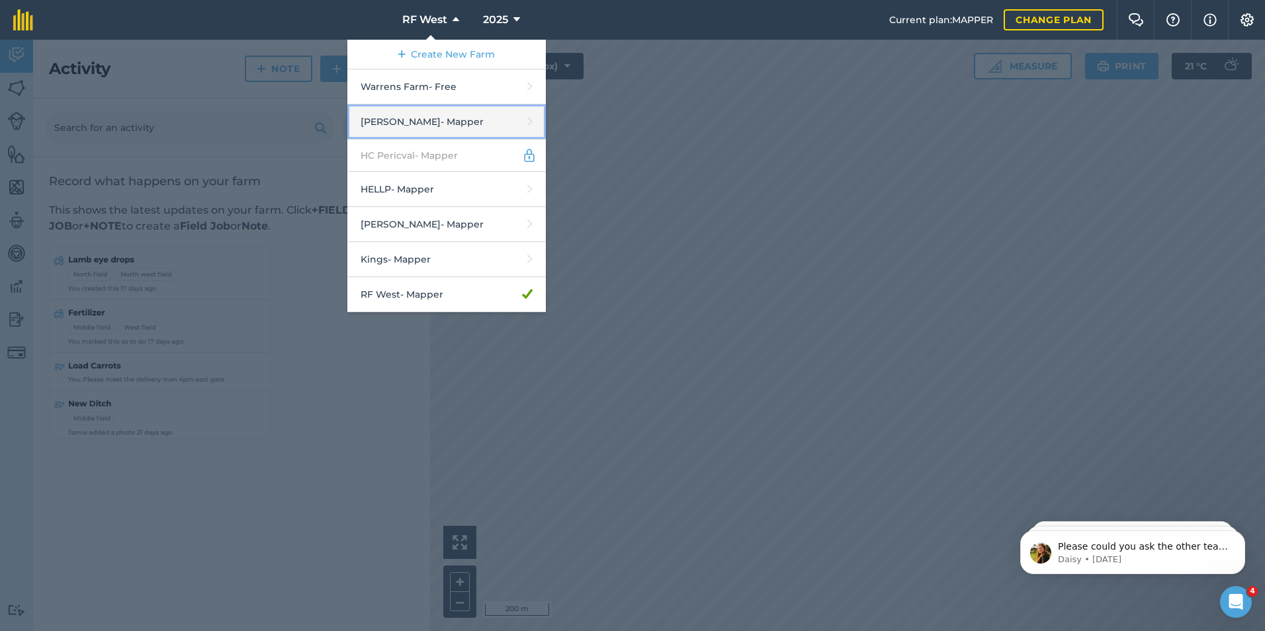
click at [413, 118] on link "H.J Fairs - Mapper" at bounding box center [446, 122] width 198 height 35
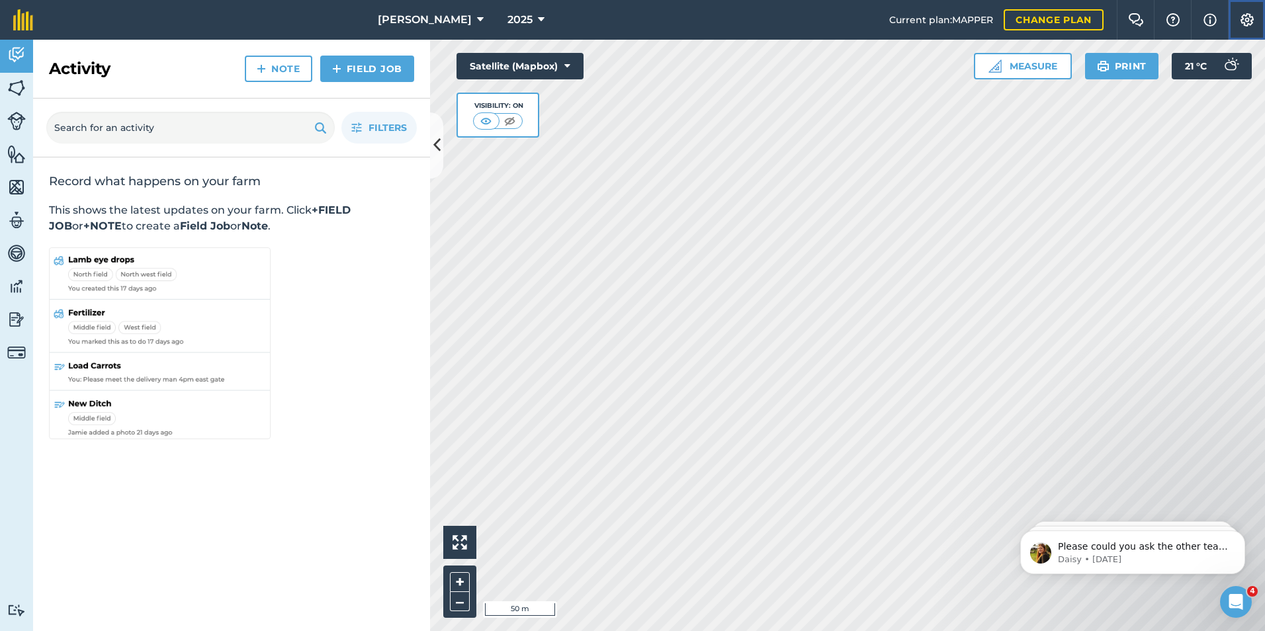
click at [1245, 19] on img at bounding box center [1247, 19] width 16 height 13
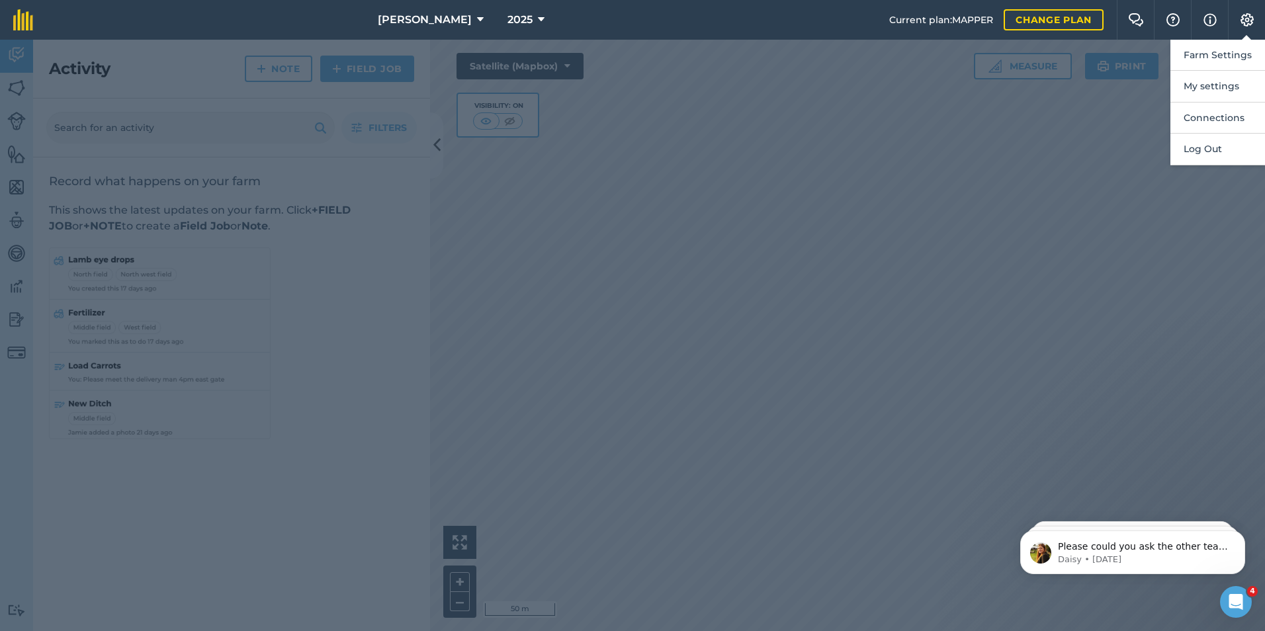
click at [993, 167] on div at bounding box center [632, 336] width 1265 height 592
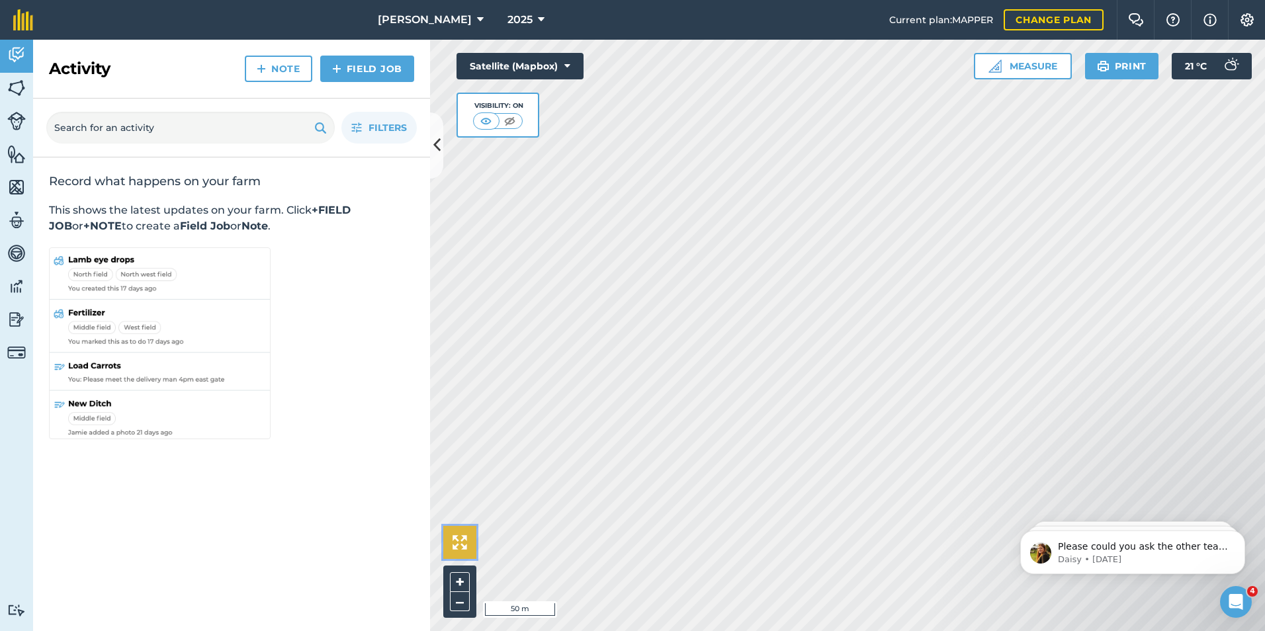
click at [456, 534] on button at bounding box center [459, 542] width 33 height 33
click at [461, 540] on img at bounding box center [460, 542] width 15 height 15
click at [15, 55] on img at bounding box center [16, 55] width 19 height 20
click at [21, 13] on img at bounding box center [23, 19] width 20 height 21
click at [434, 150] on icon at bounding box center [436, 145] width 7 height 23
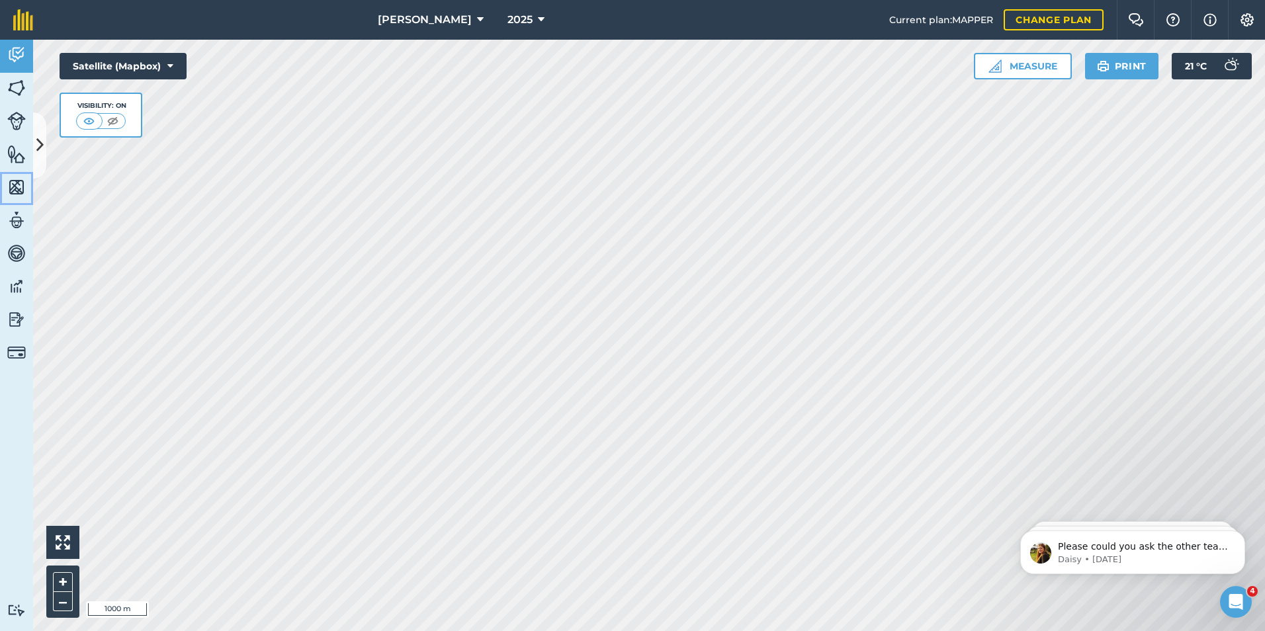
click at [17, 189] on img at bounding box center [16, 187] width 19 height 20
click at [37, 146] on icon at bounding box center [39, 145] width 7 height 23
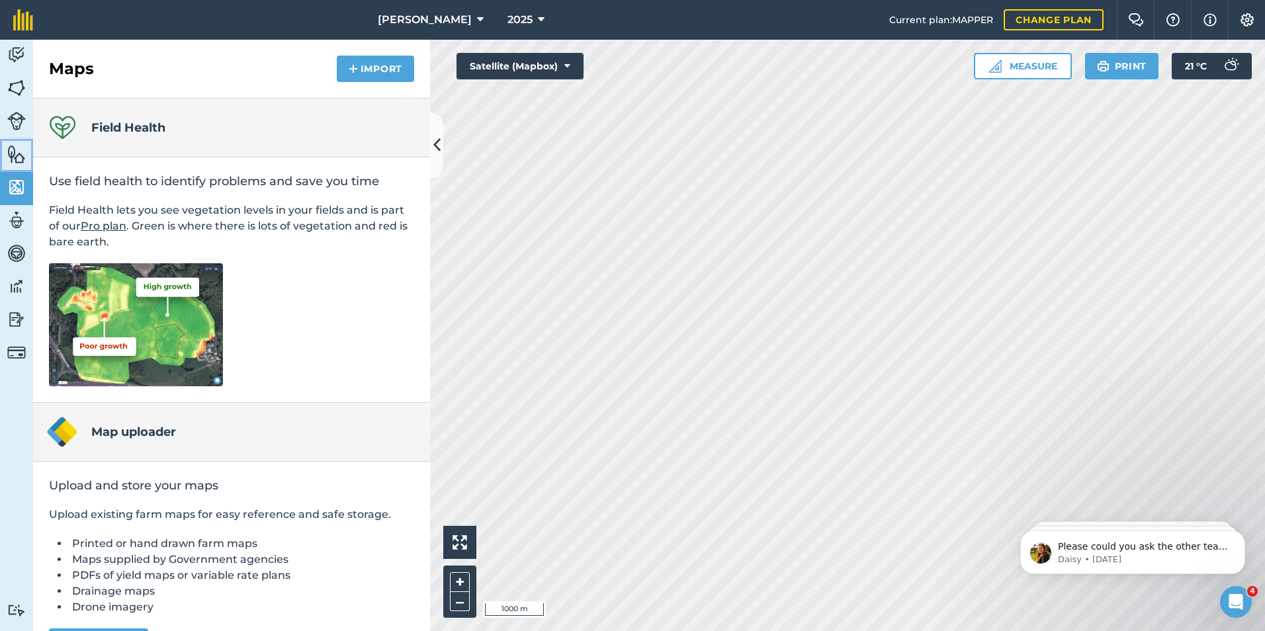
click at [21, 155] on img at bounding box center [16, 154] width 19 height 20
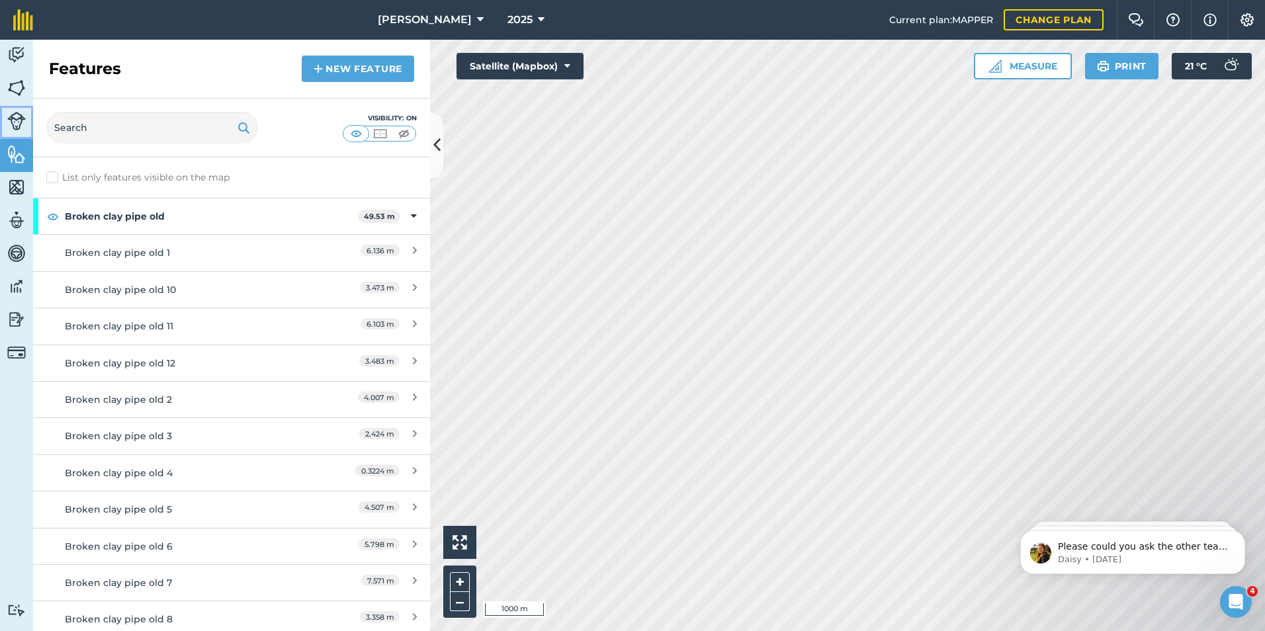
click at [15, 118] on img at bounding box center [16, 121] width 19 height 19
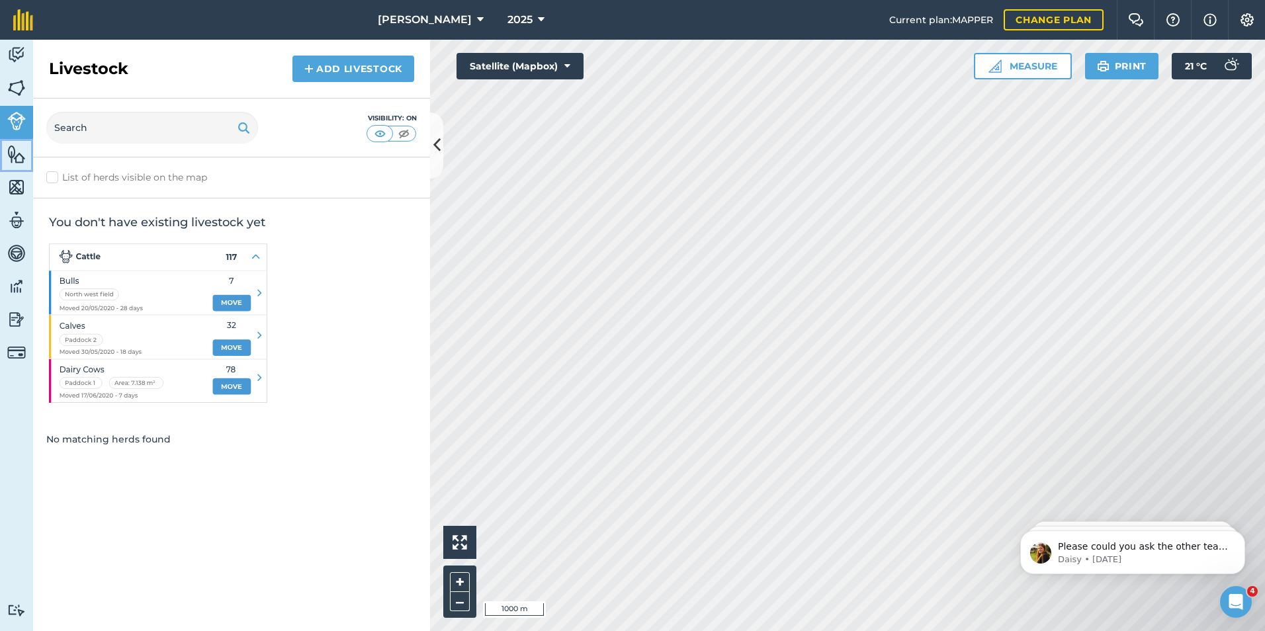
click at [21, 152] on img at bounding box center [16, 154] width 19 height 20
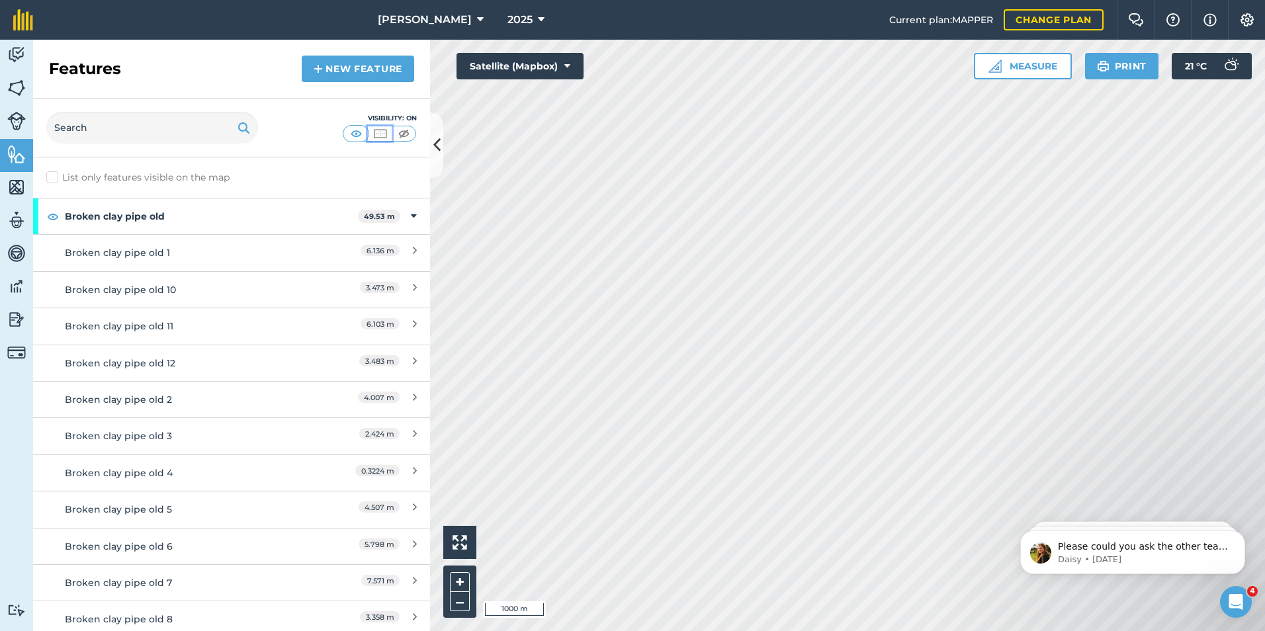
click at [376, 136] on img at bounding box center [380, 133] width 17 height 13
click at [354, 133] on img at bounding box center [356, 133] width 17 height 13
click at [166, 253] on div "Broken clay pipe old 1" at bounding box center [182, 252] width 235 height 15
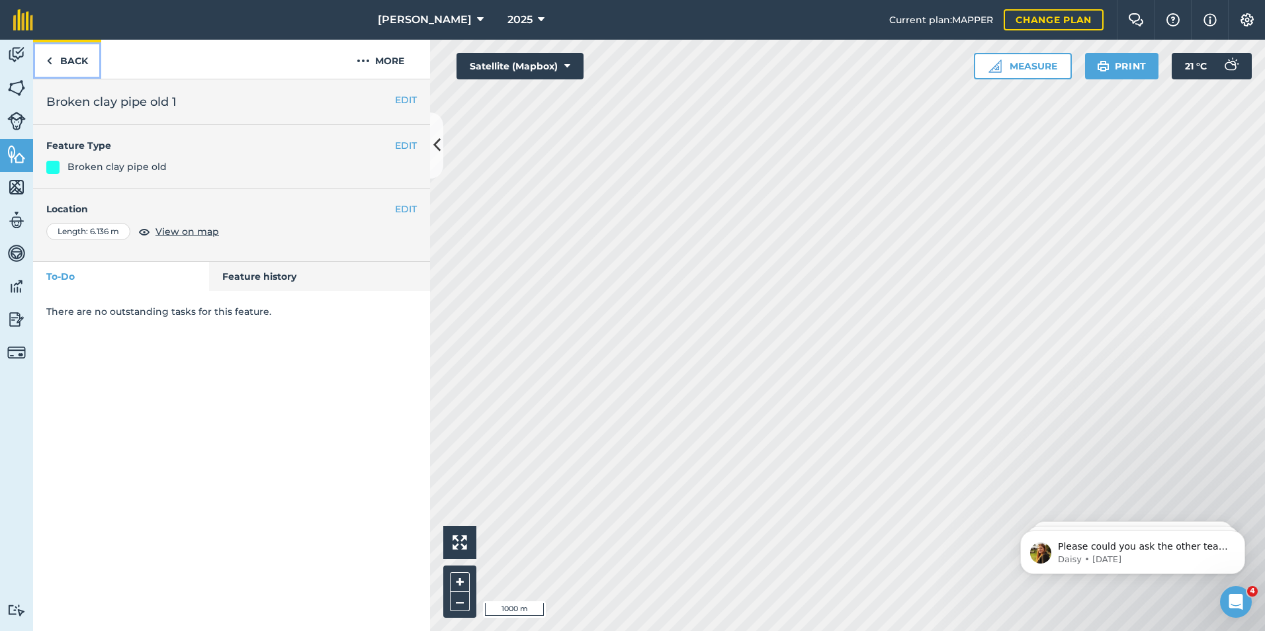
click at [46, 59] on img at bounding box center [49, 61] width 6 height 16
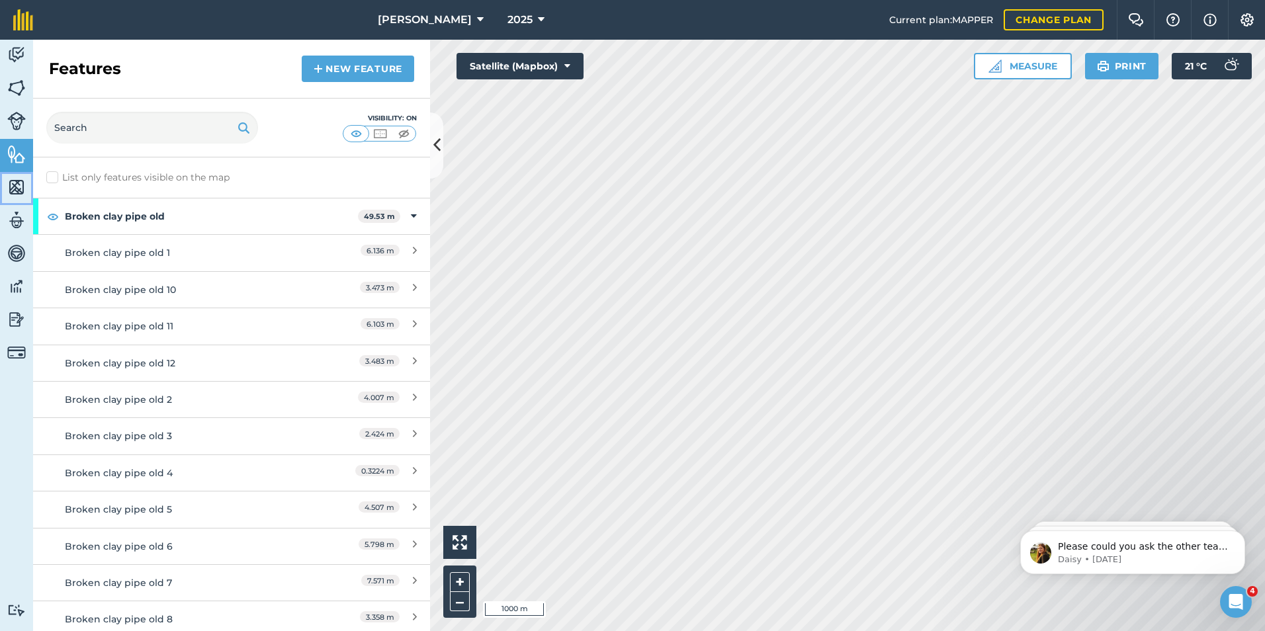
click at [22, 187] on img at bounding box center [16, 187] width 19 height 20
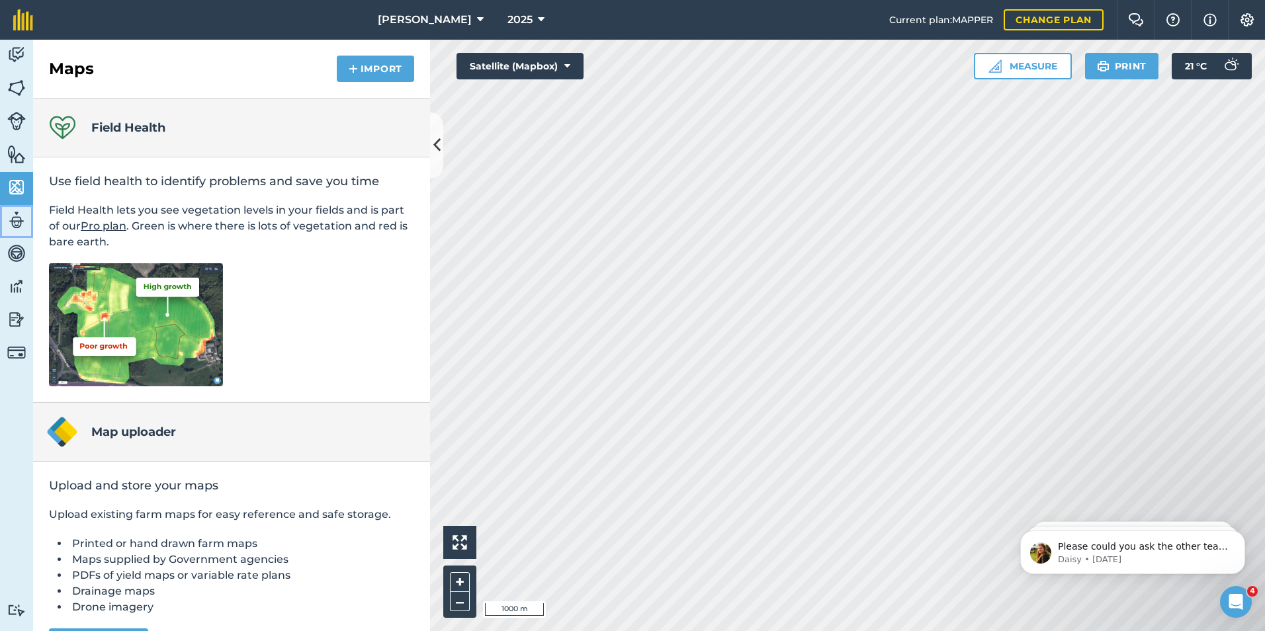
click at [11, 215] on img at bounding box center [16, 220] width 19 height 20
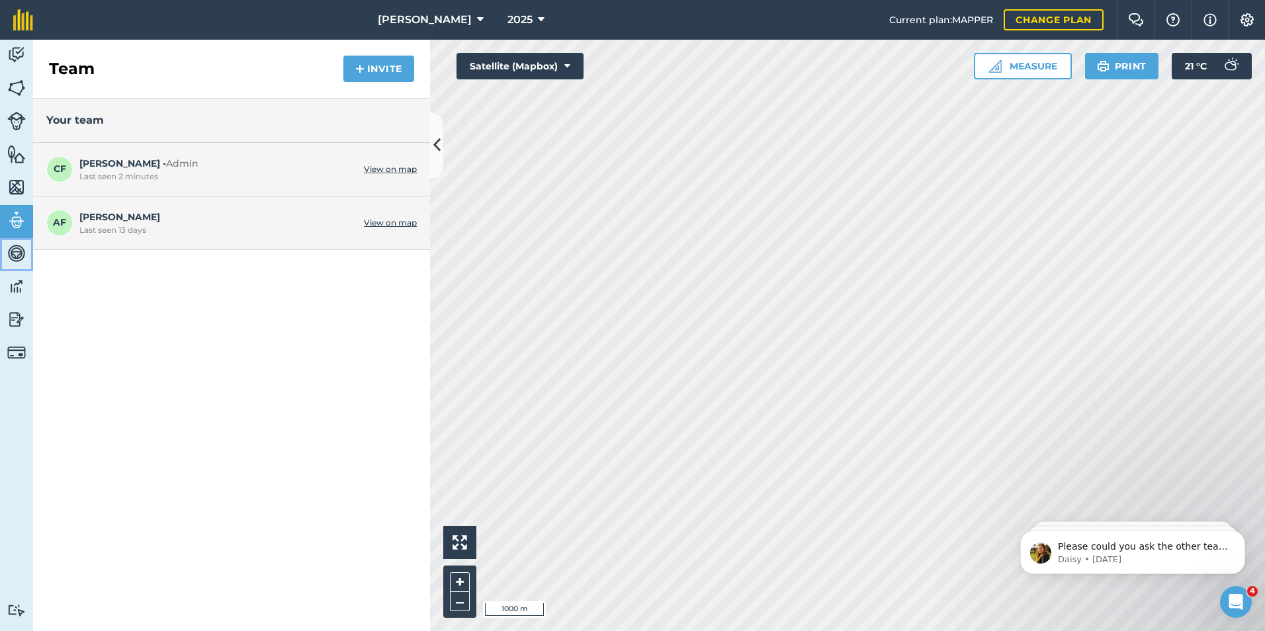
click at [13, 253] on img at bounding box center [16, 253] width 19 height 20
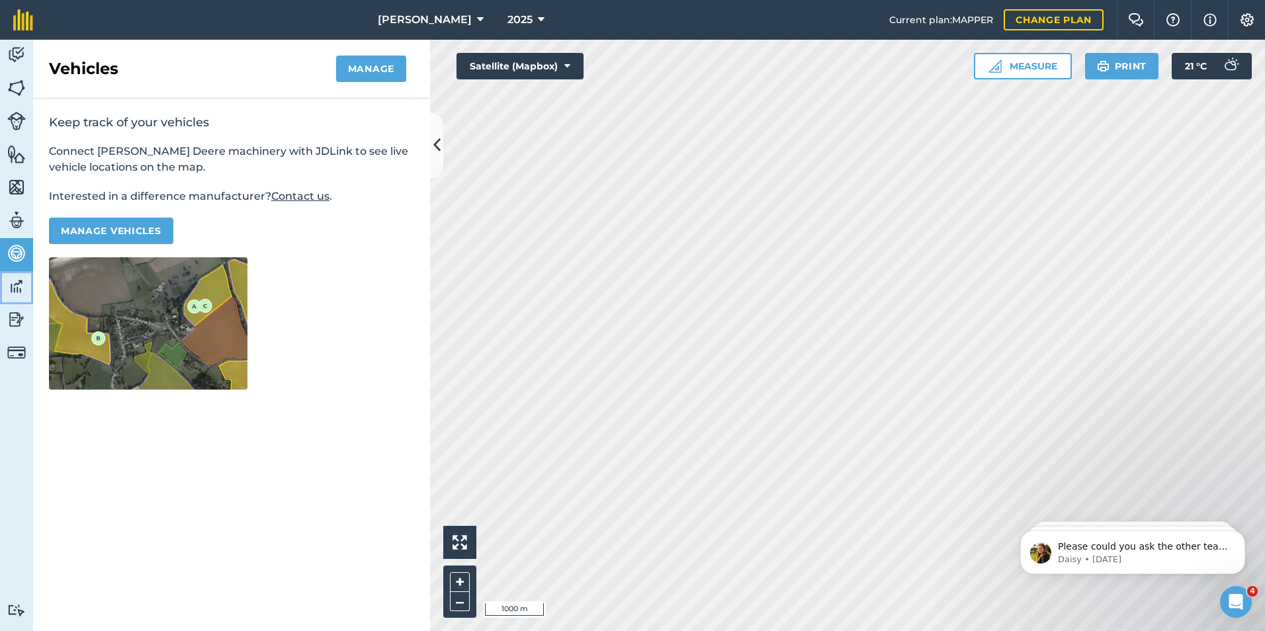
click at [17, 278] on img at bounding box center [16, 287] width 19 height 20
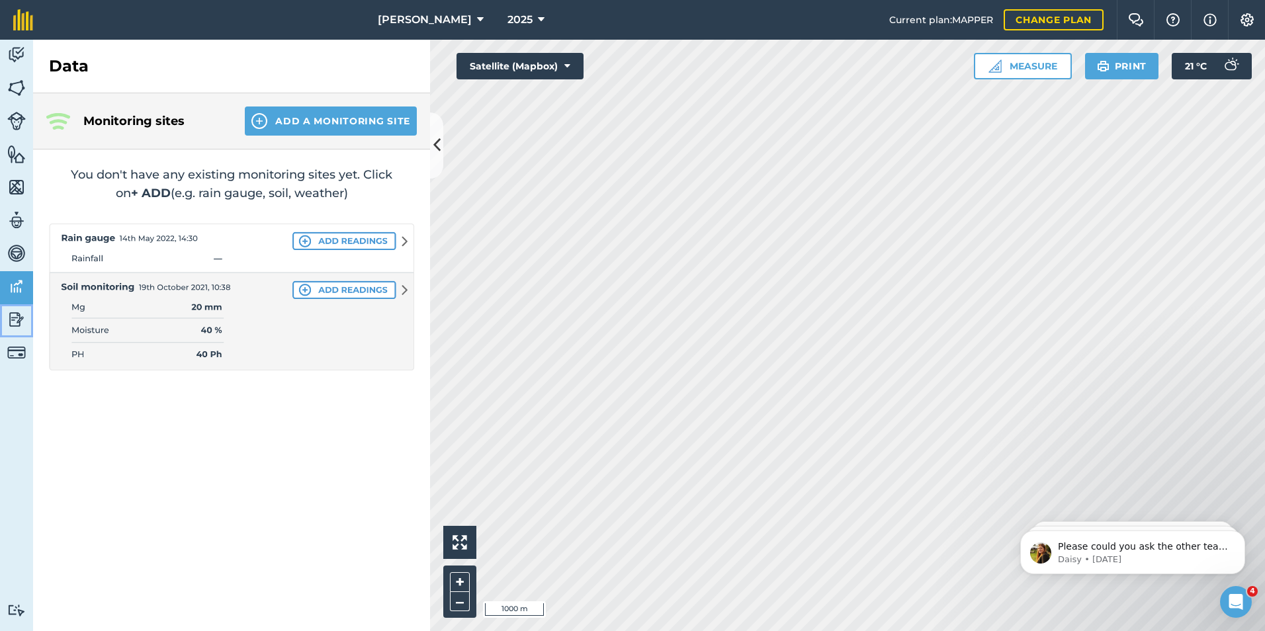
click at [16, 312] on img at bounding box center [16, 320] width 19 height 20
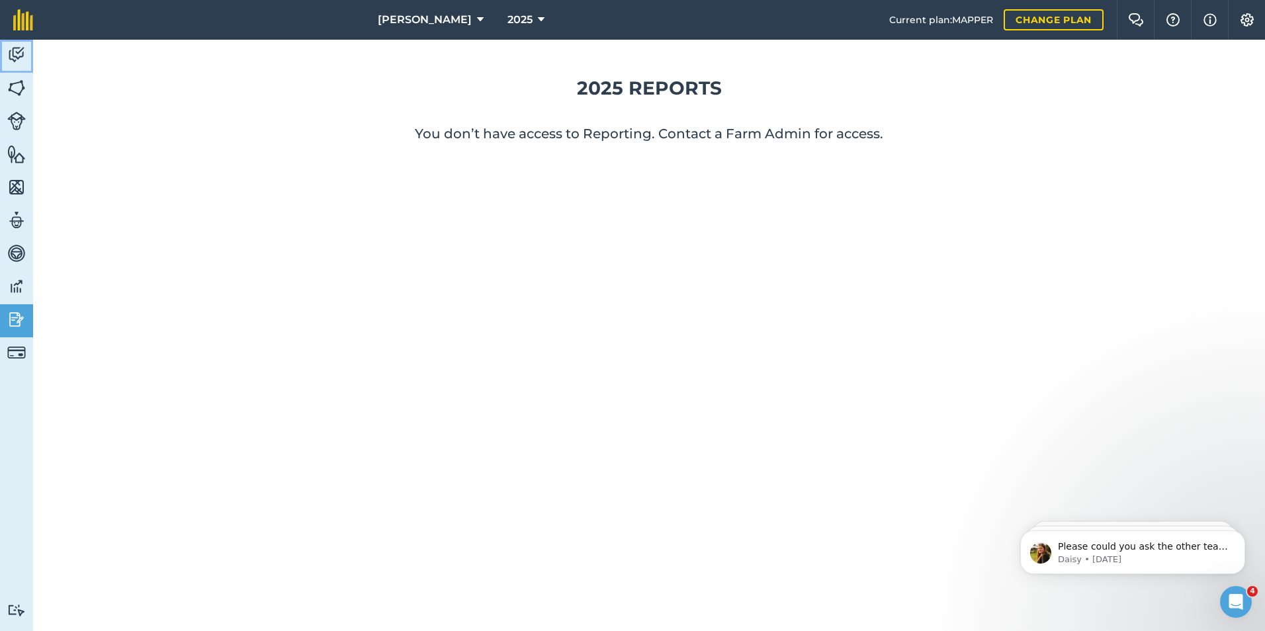
click at [11, 54] on img at bounding box center [16, 55] width 19 height 20
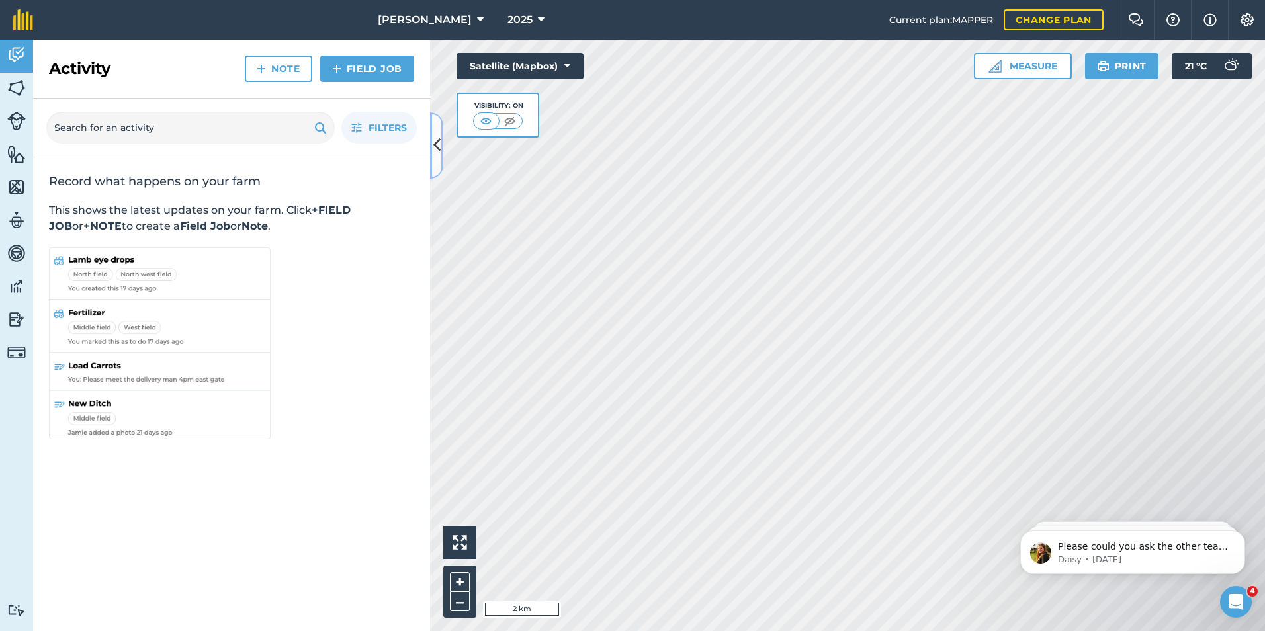
click at [435, 146] on icon at bounding box center [436, 145] width 7 height 23
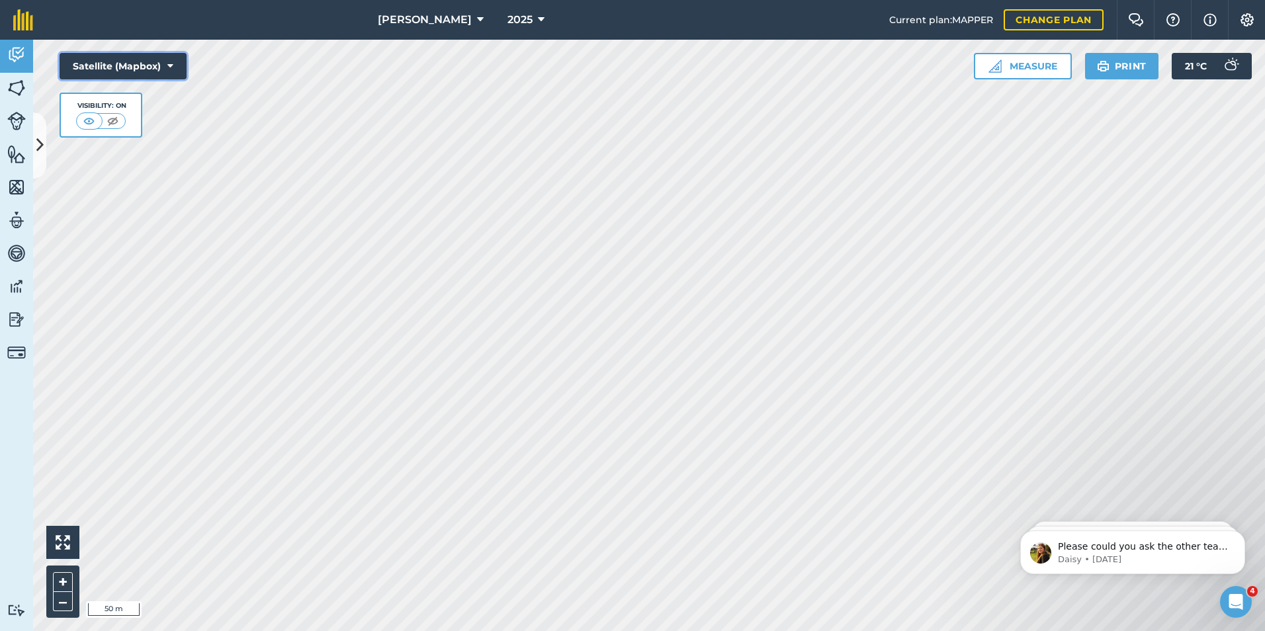
click at [150, 66] on button "Satellite (Mapbox)" at bounding box center [123, 66] width 127 height 26
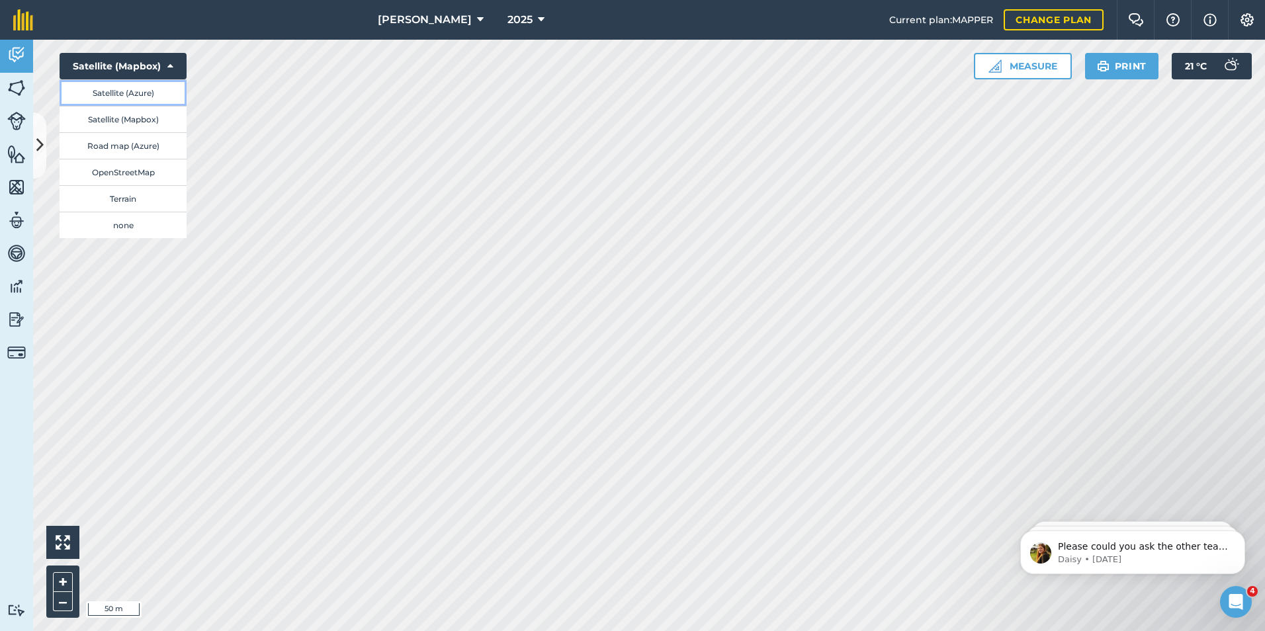
click at [131, 96] on button "Satellite (Azure)" at bounding box center [123, 92] width 127 height 26
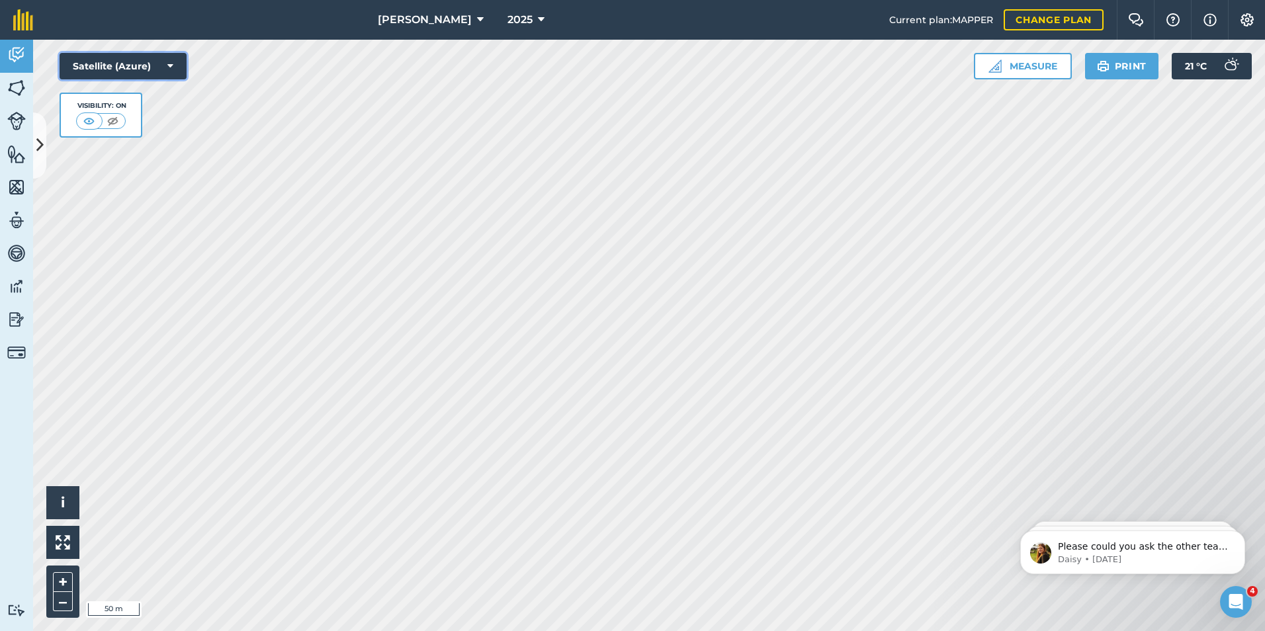
click at [155, 72] on button "Satellite (Azure)" at bounding box center [123, 66] width 127 height 26
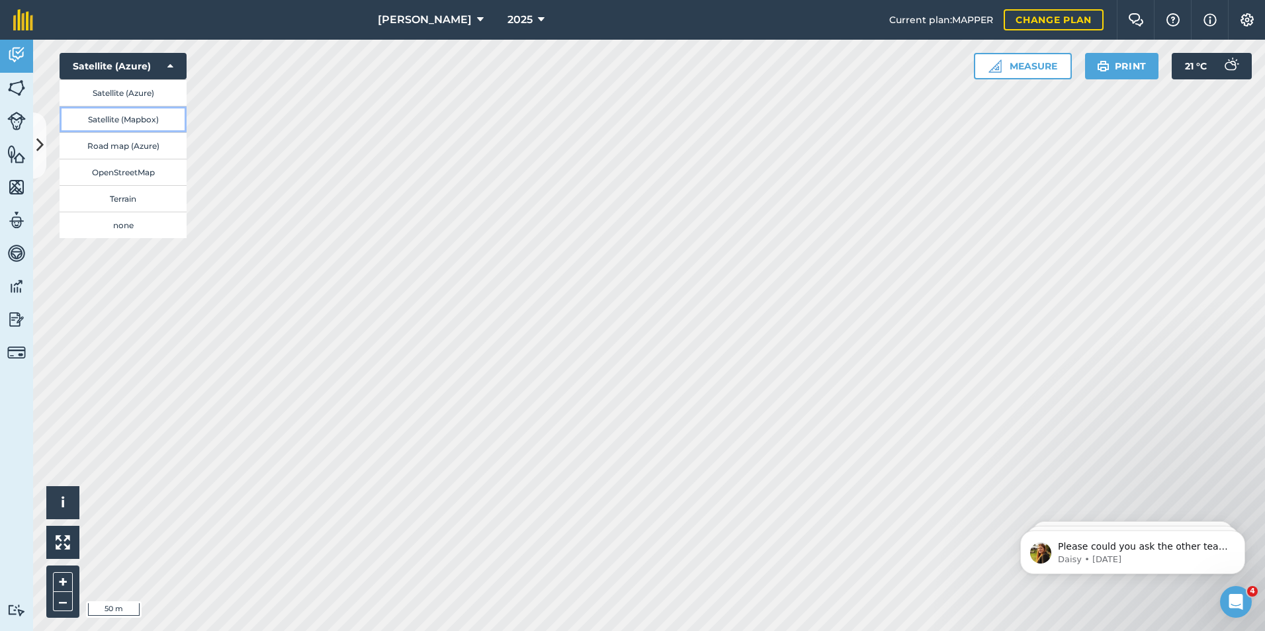
click at [148, 115] on button "Satellite (Mapbox)" at bounding box center [123, 119] width 127 height 26
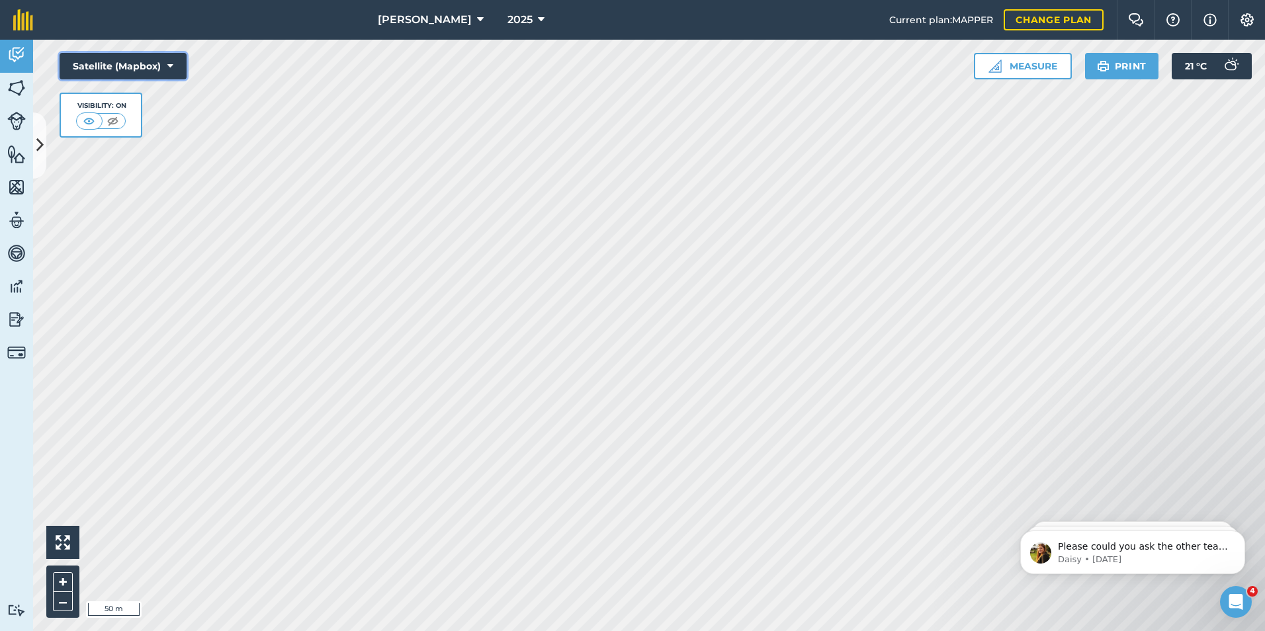
click at [162, 67] on button "Satellite (Mapbox)" at bounding box center [123, 66] width 127 height 26
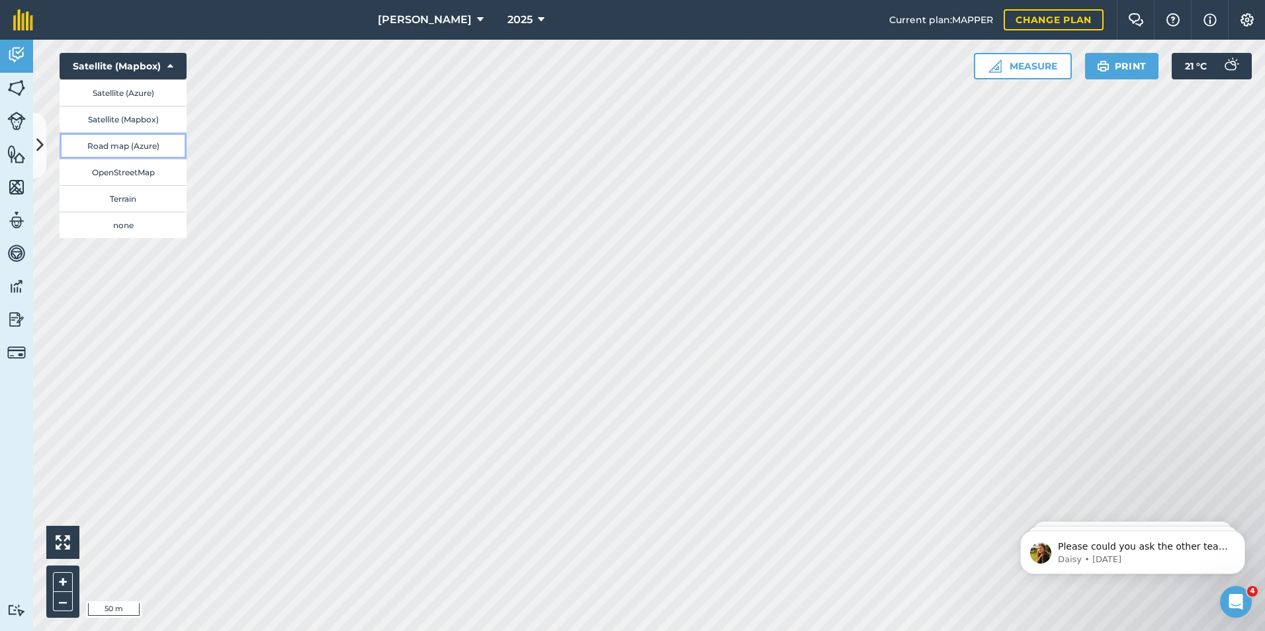
click at [136, 146] on button "Road map (Azure)" at bounding box center [123, 145] width 127 height 26
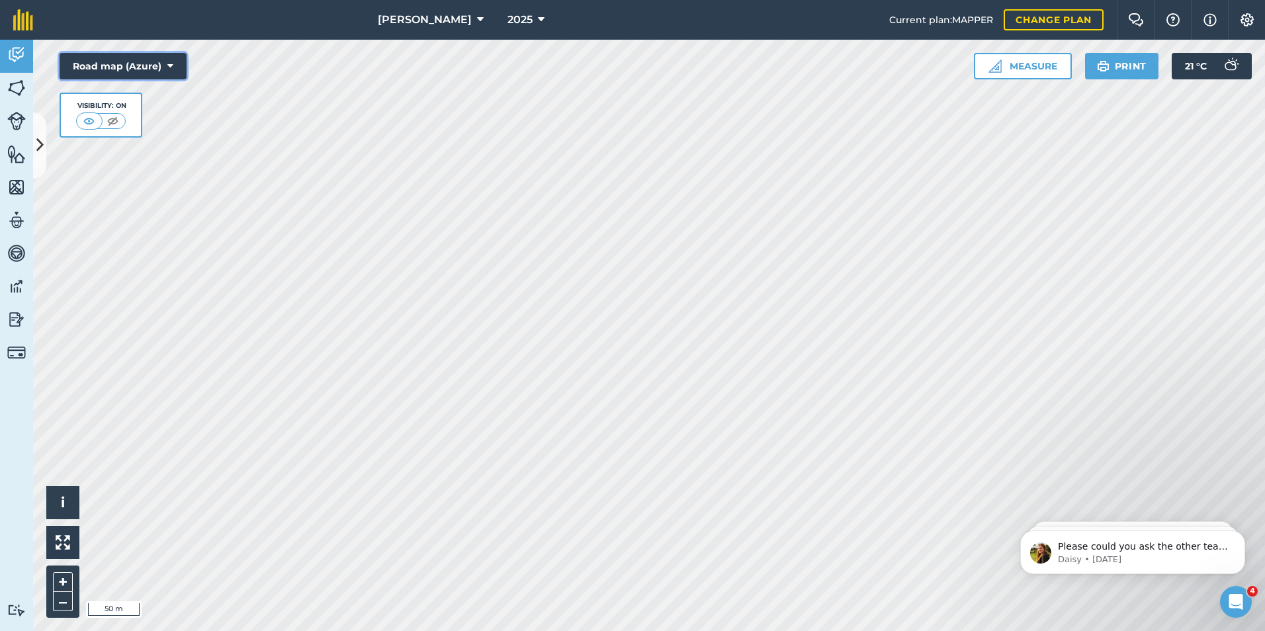
click at [178, 58] on button "Road map (Azure)" at bounding box center [123, 66] width 127 height 26
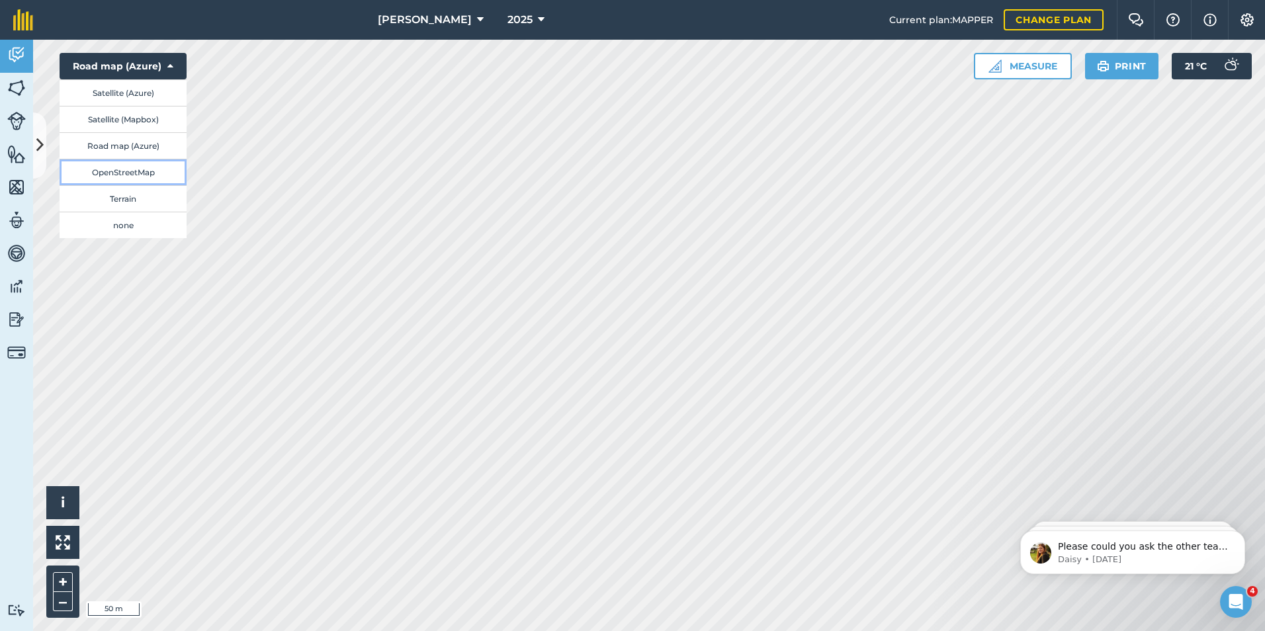
click at [138, 174] on button "OpenStreetMap" at bounding box center [123, 172] width 127 height 26
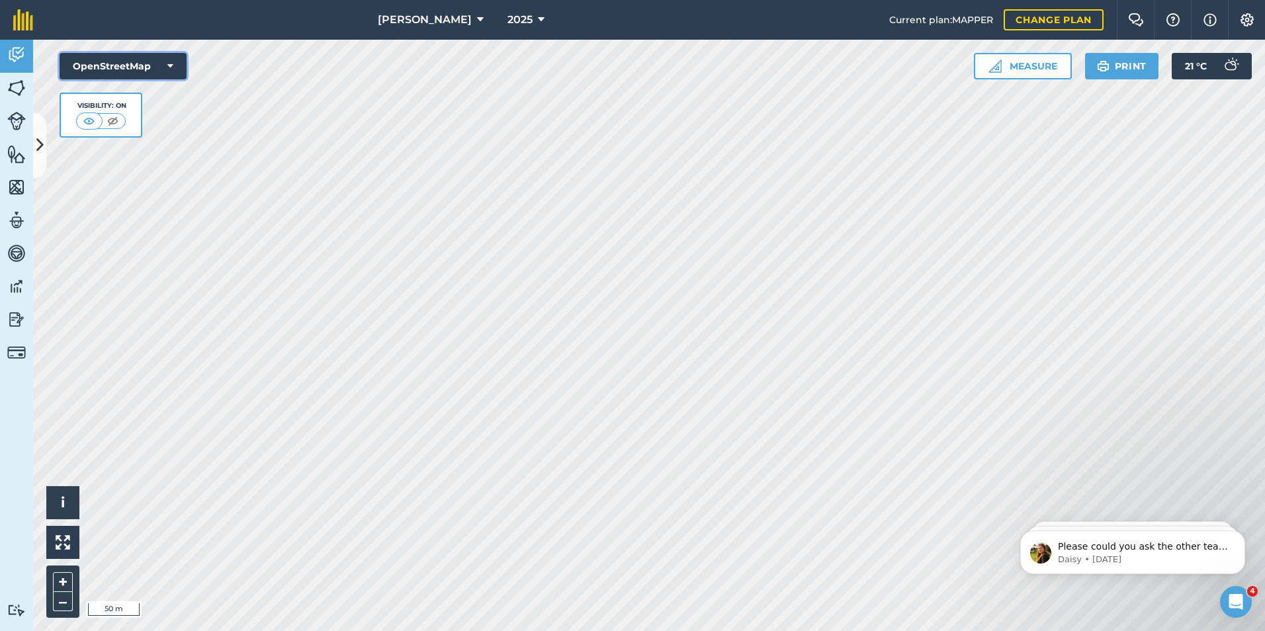
click at [169, 67] on icon at bounding box center [170, 66] width 6 height 13
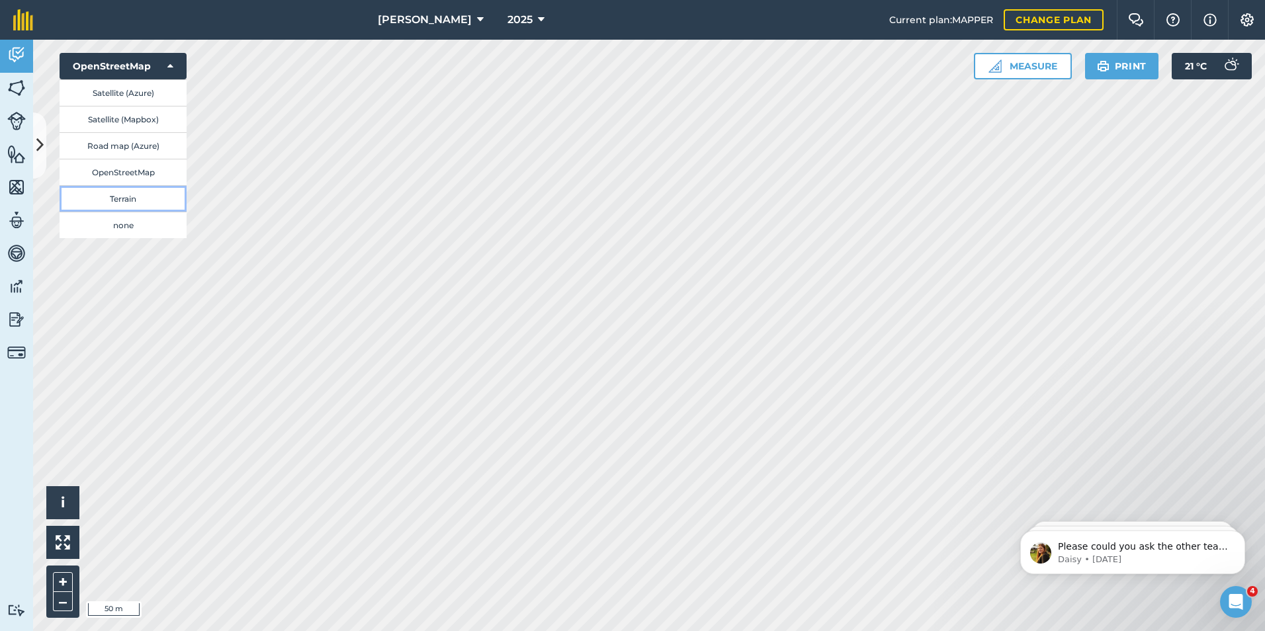
click at [136, 200] on button "Terrain" at bounding box center [123, 198] width 127 height 26
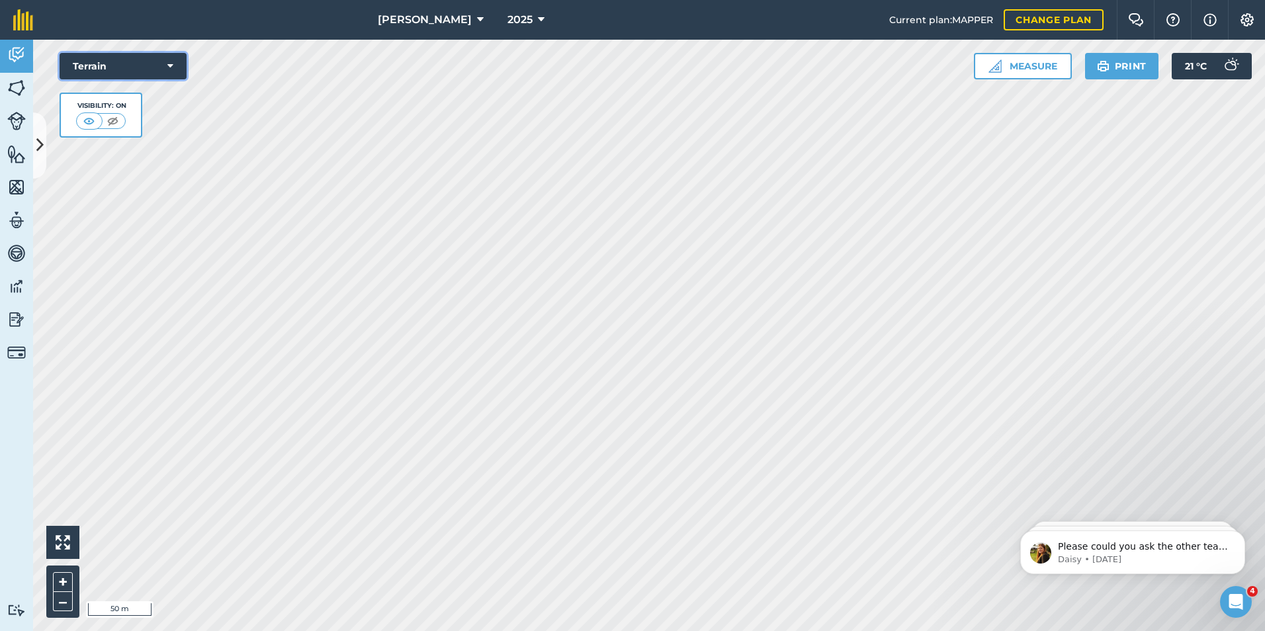
click at [157, 56] on button "Terrain" at bounding box center [123, 66] width 127 height 26
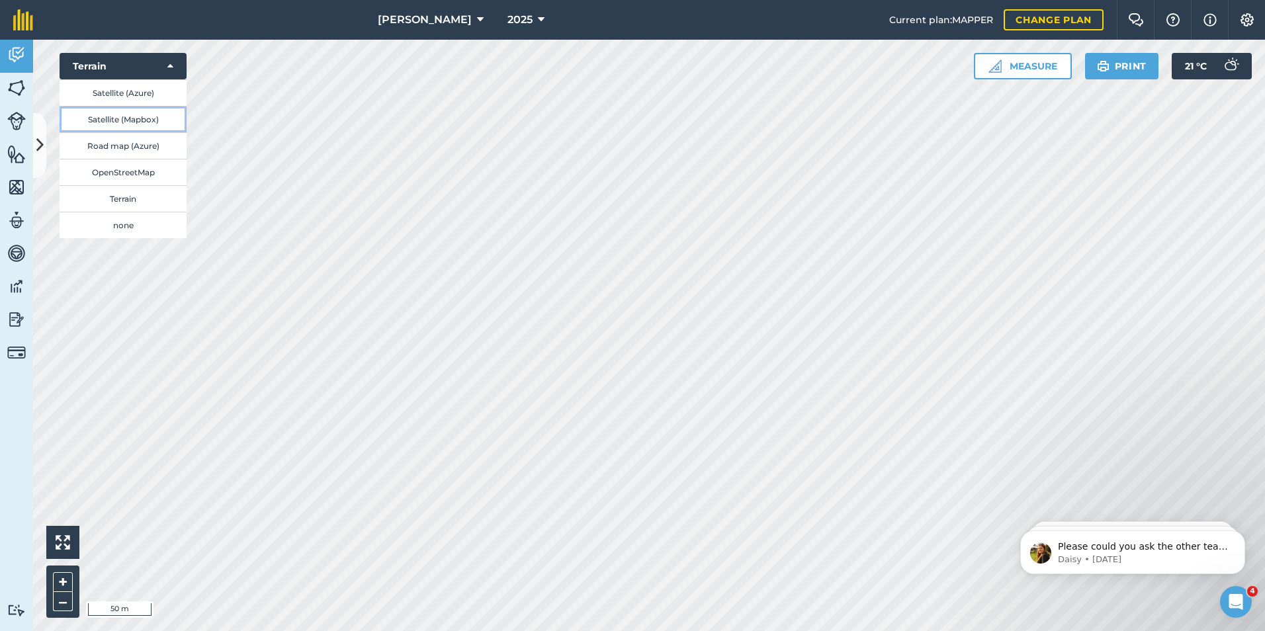
click at [147, 115] on button "Satellite (Mapbox)" at bounding box center [123, 119] width 127 height 26
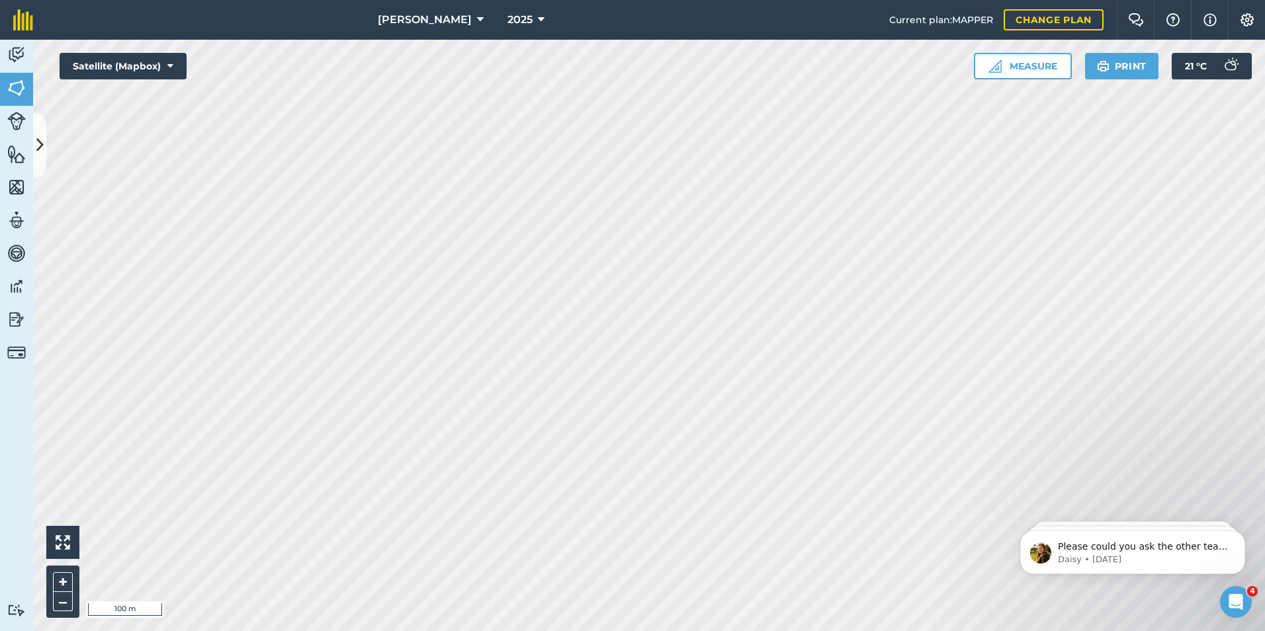
click at [44, 631] on html "H.J Fairs 2025 Current plan : MAPPER Change plan Farm Chat Help Info Settings H…" at bounding box center [632, 315] width 1265 height 631
click at [377, 0] on html "H.J Fairs 2025 Current plan : MAPPER Change plan Farm Chat Help Info Settings H…" at bounding box center [632, 315] width 1265 height 631
click at [538, 20] on icon at bounding box center [541, 20] width 7 height 16
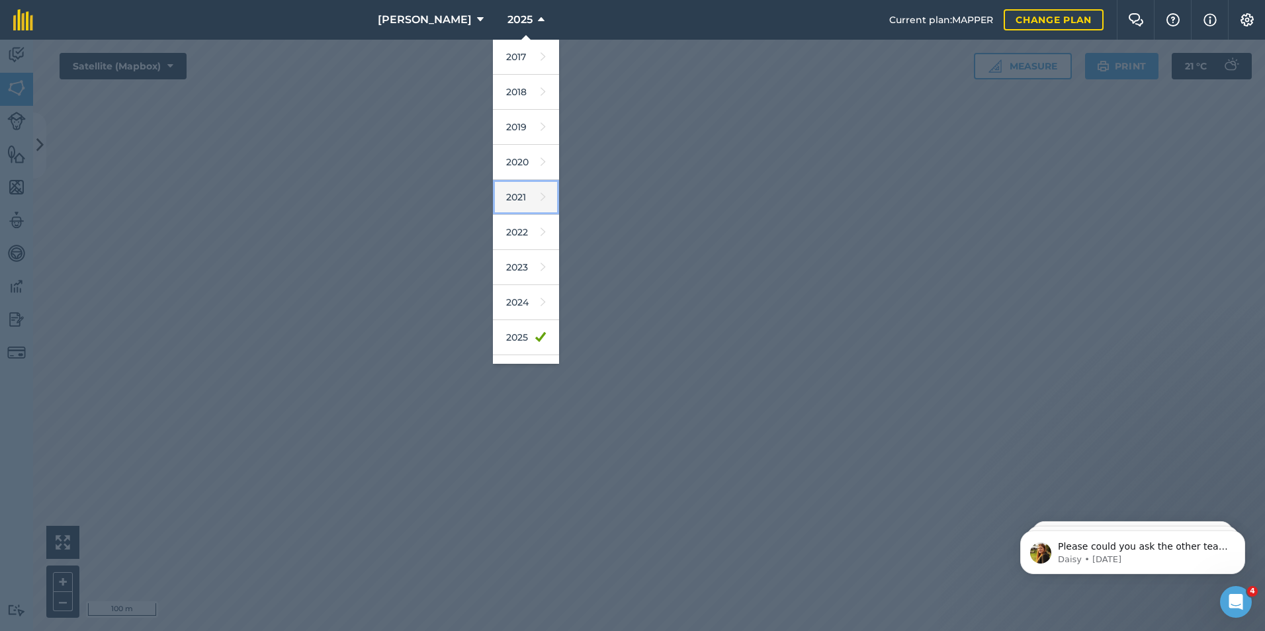
click at [493, 205] on link "2021" at bounding box center [526, 197] width 66 height 35
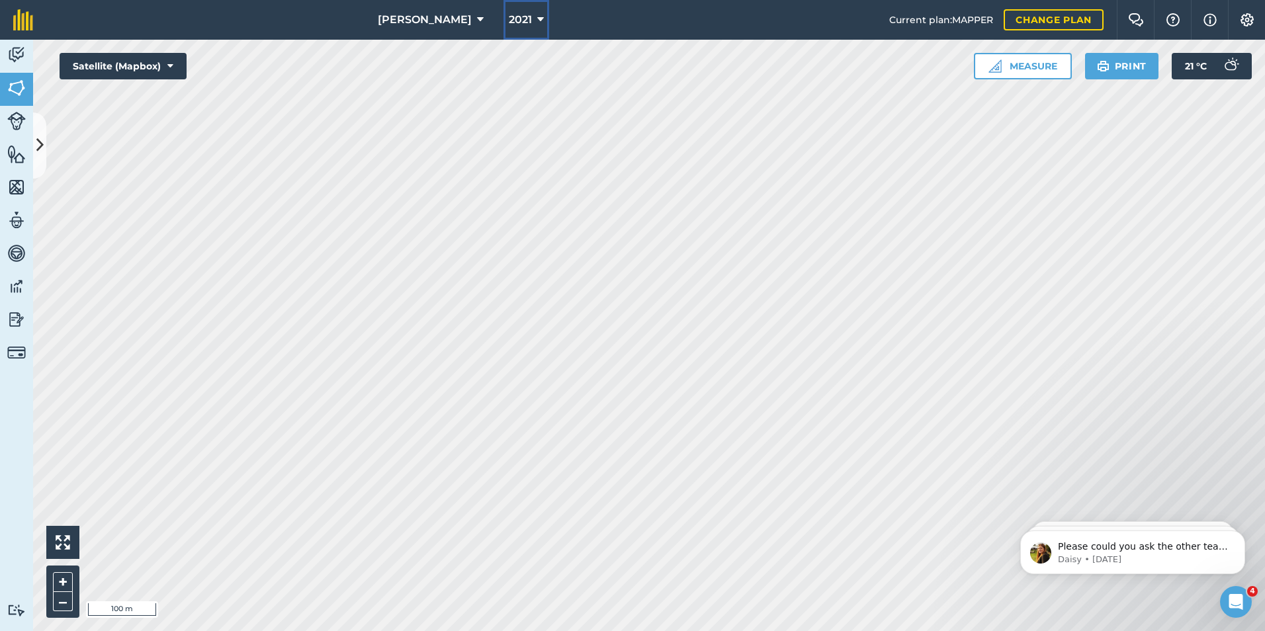
click at [537, 15] on icon at bounding box center [540, 20] width 7 height 16
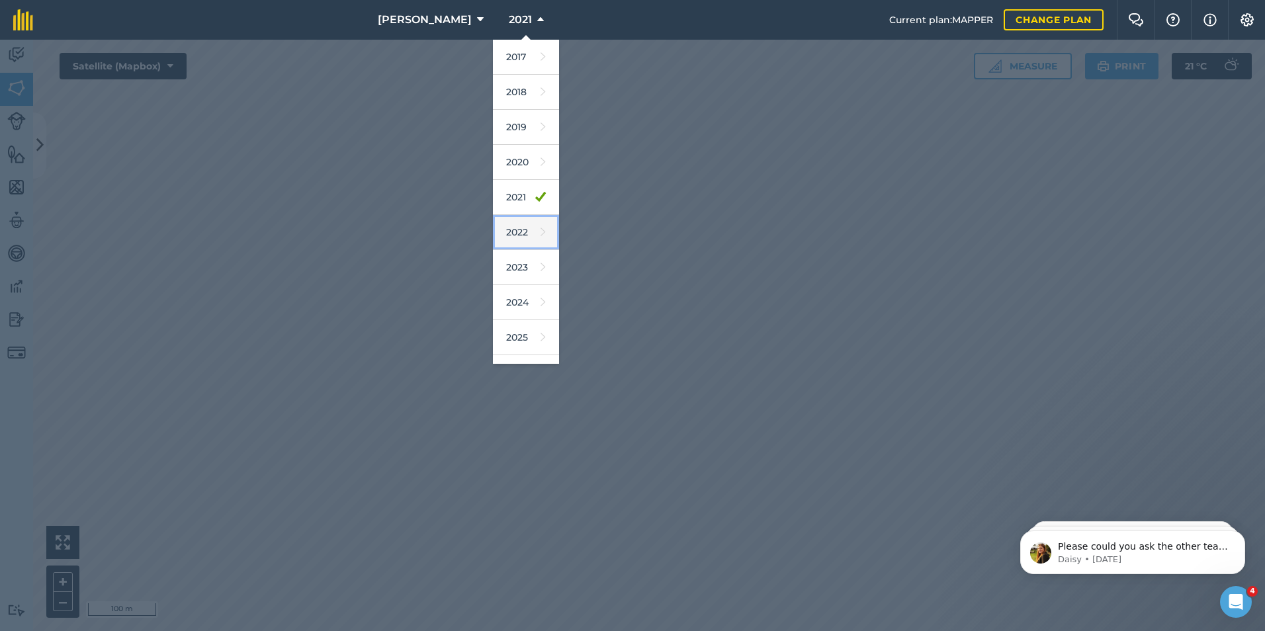
click at [493, 230] on link "2022" at bounding box center [526, 232] width 66 height 35
